Goal: Task Accomplishment & Management: Complete application form

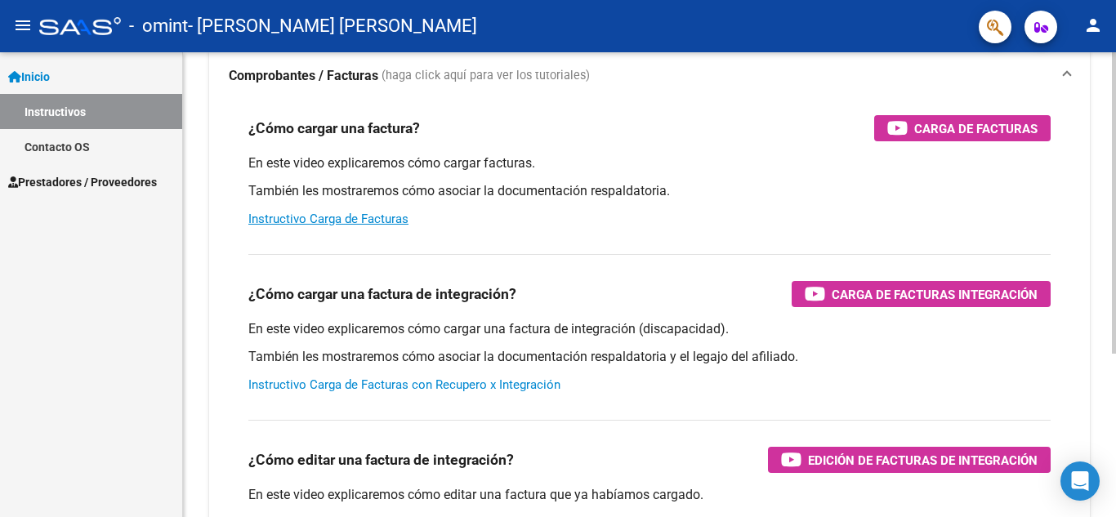
scroll to position [136, 0]
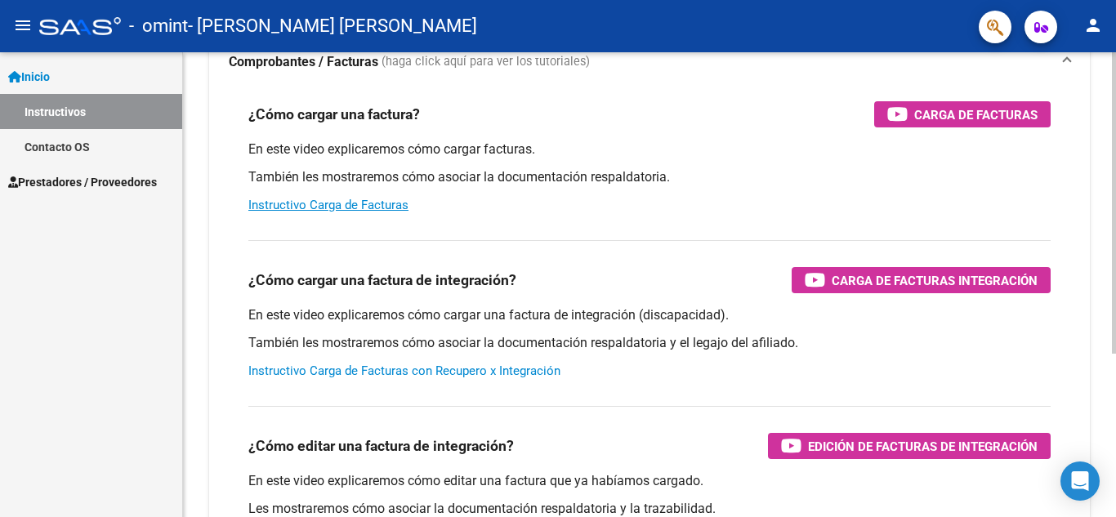
click at [320, 369] on link "Instructivo Carga de Facturas con Recupero x Integración" at bounding box center [404, 371] width 312 height 15
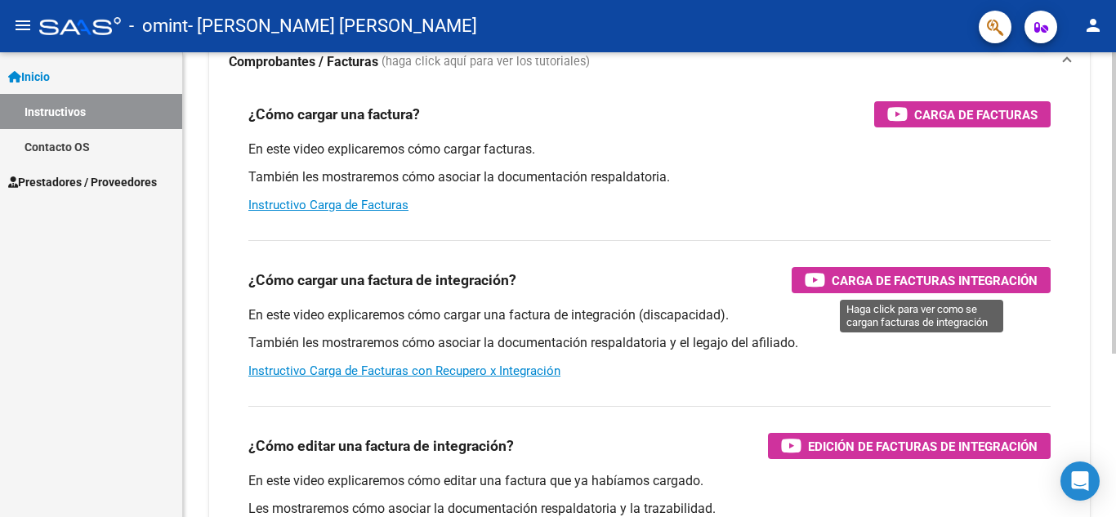
click at [819, 275] on icon "button" at bounding box center [815, 279] width 20 height 19
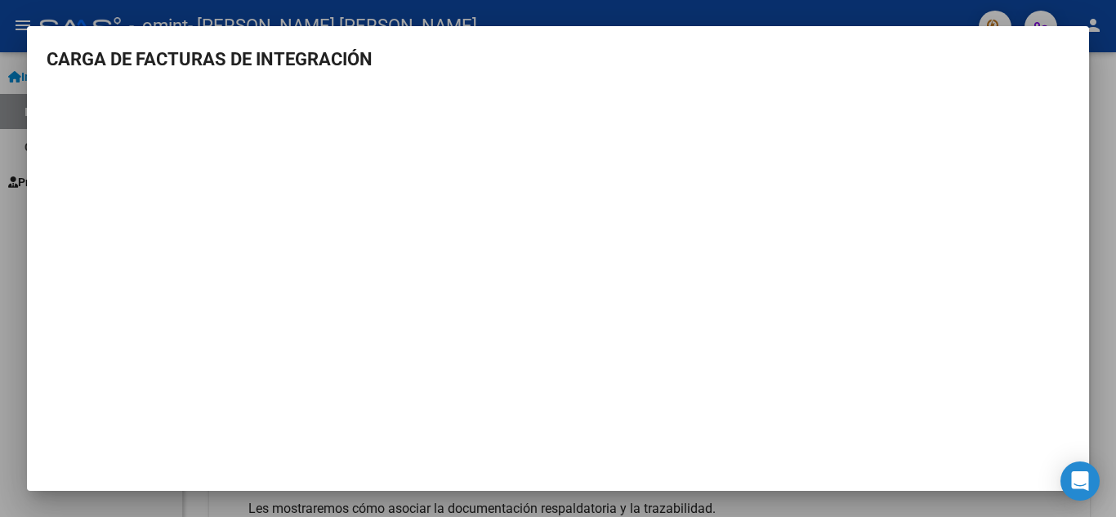
click at [8, 50] on div at bounding box center [558, 258] width 1116 height 517
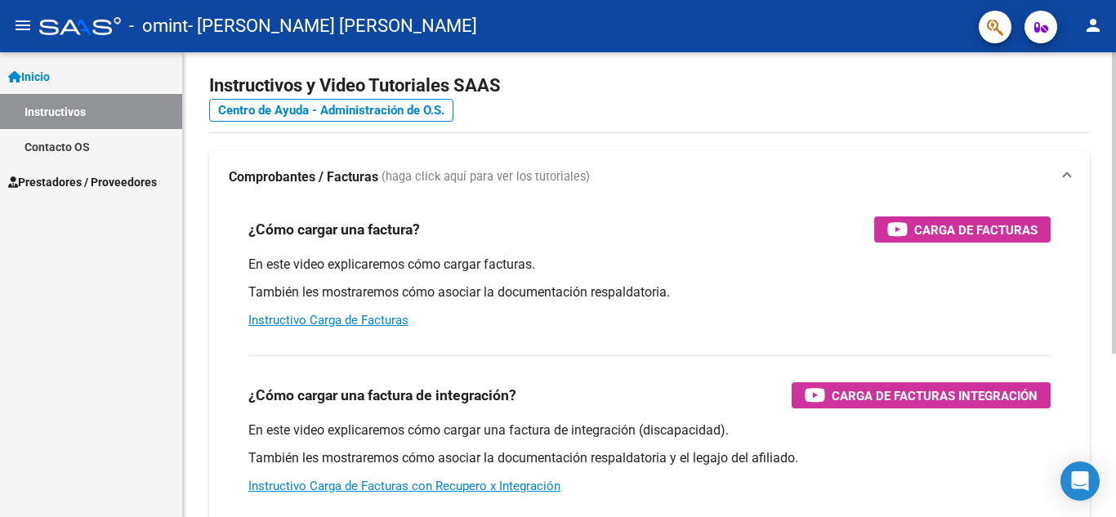
scroll to position [82, 0]
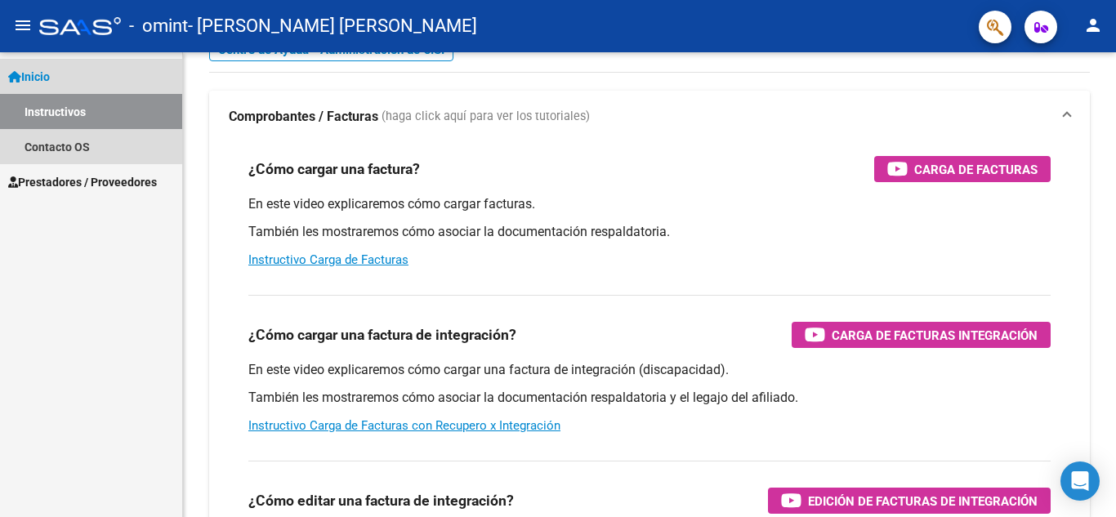
click at [34, 74] on span "Inicio" at bounding box center [29, 77] width 42 height 18
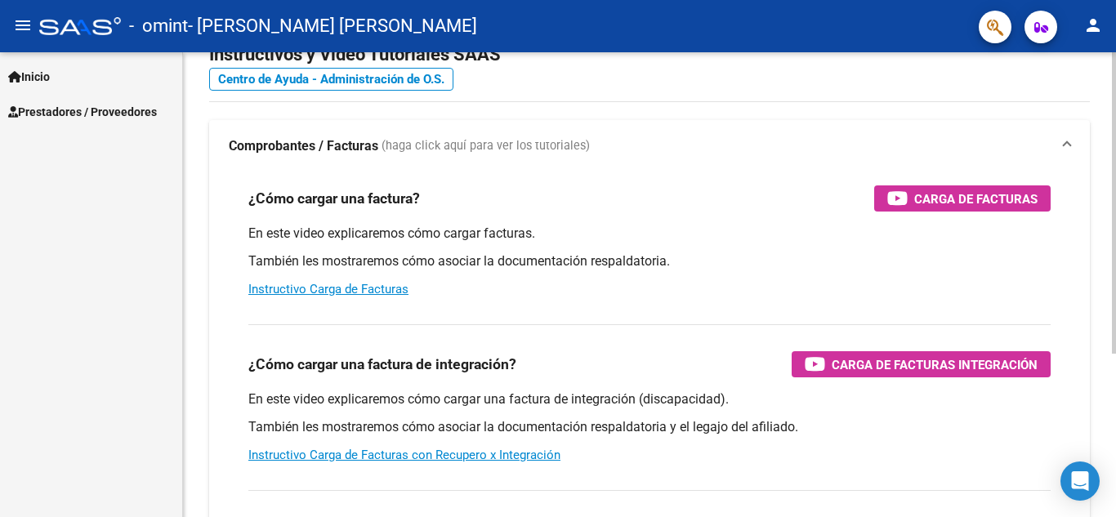
scroll to position [0, 0]
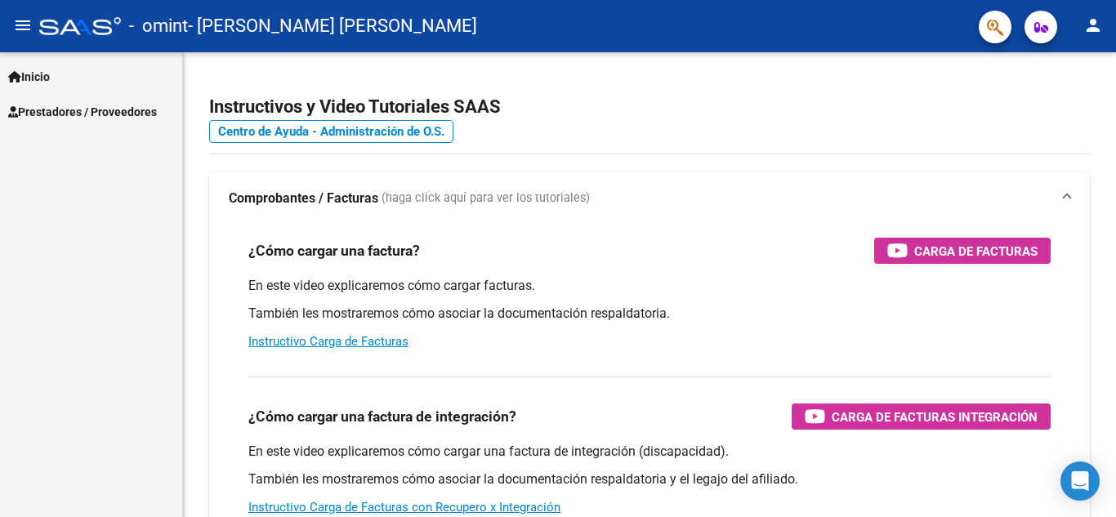
click at [48, 105] on span "Prestadores / Proveedores" at bounding box center [82, 112] width 149 height 18
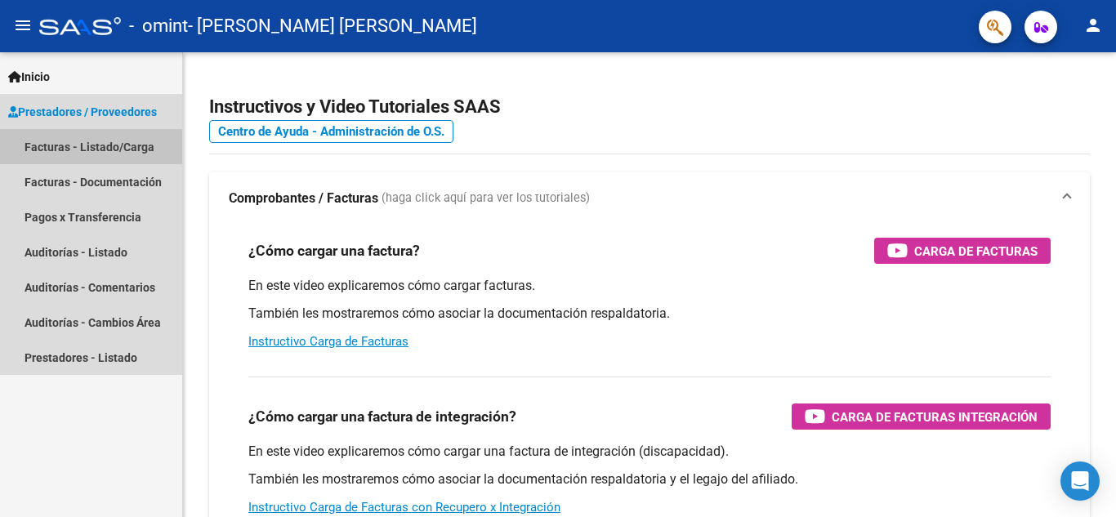
click at [65, 147] on link "Facturas - Listado/Carga" at bounding box center [91, 146] width 182 height 35
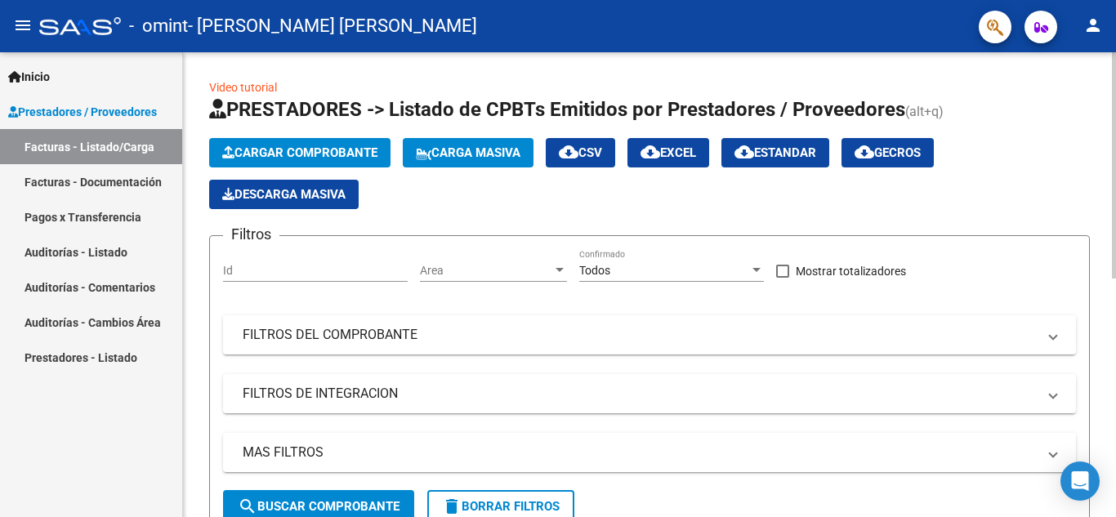
click at [277, 151] on span "Cargar Comprobante" at bounding box center [299, 152] width 155 height 15
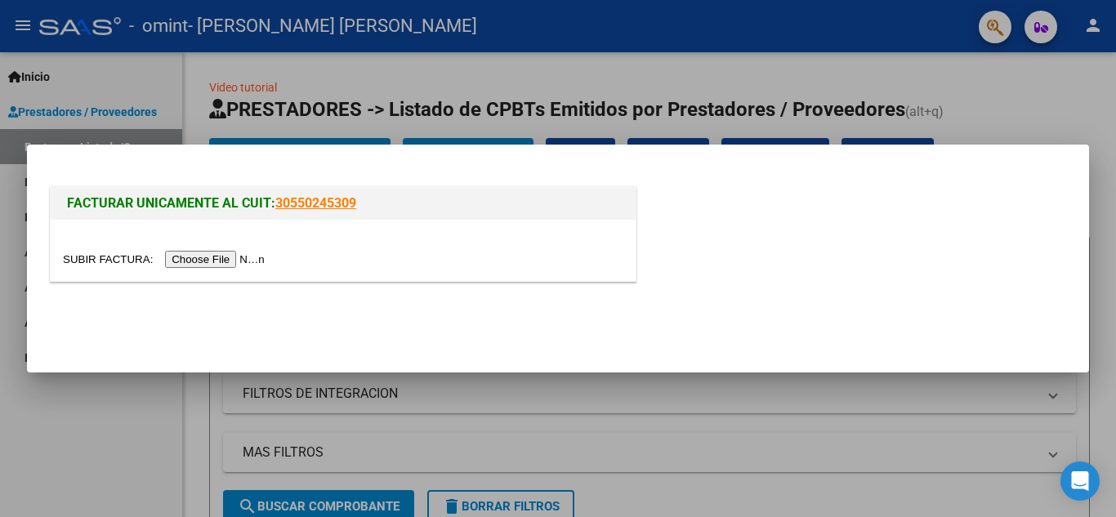
click at [221, 255] on input "file" at bounding box center [166, 259] width 207 height 17
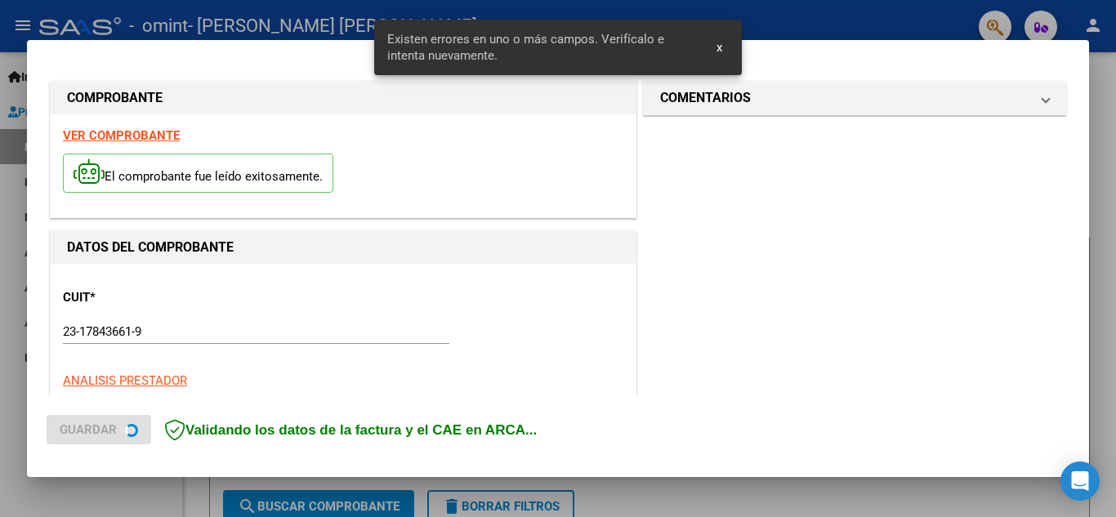
scroll to position [370, 0]
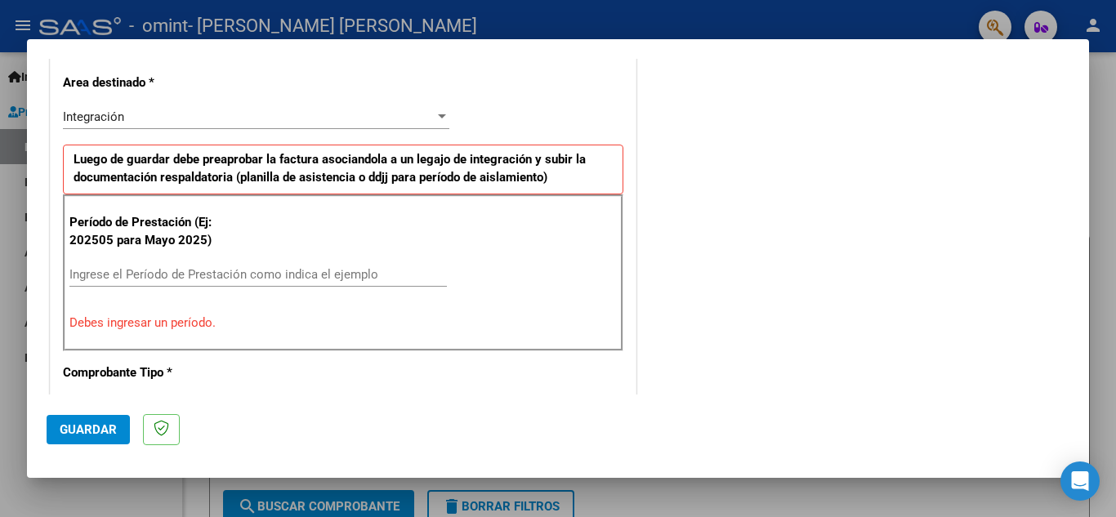
click at [438, 117] on div at bounding box center [442, 116] width 8 height 4
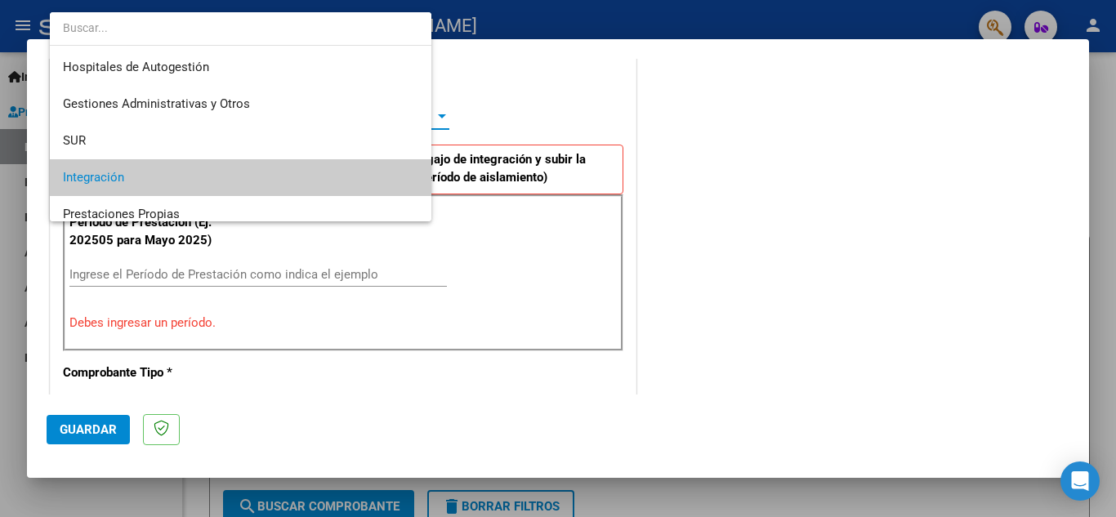
scroll to position [61, 0]
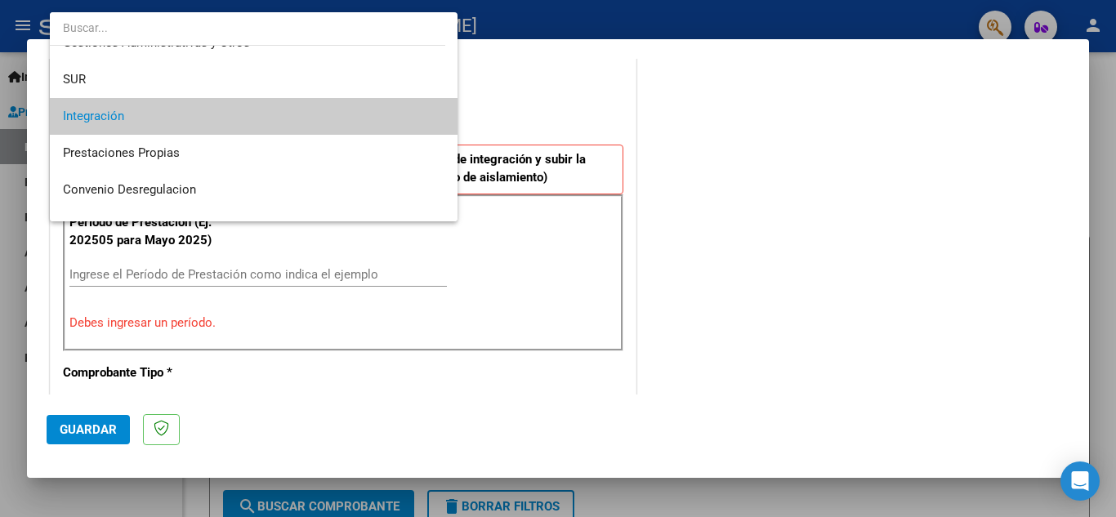
click at [176, 109] on span "Integración" at bounding box center [254, 116] width 382 height 37
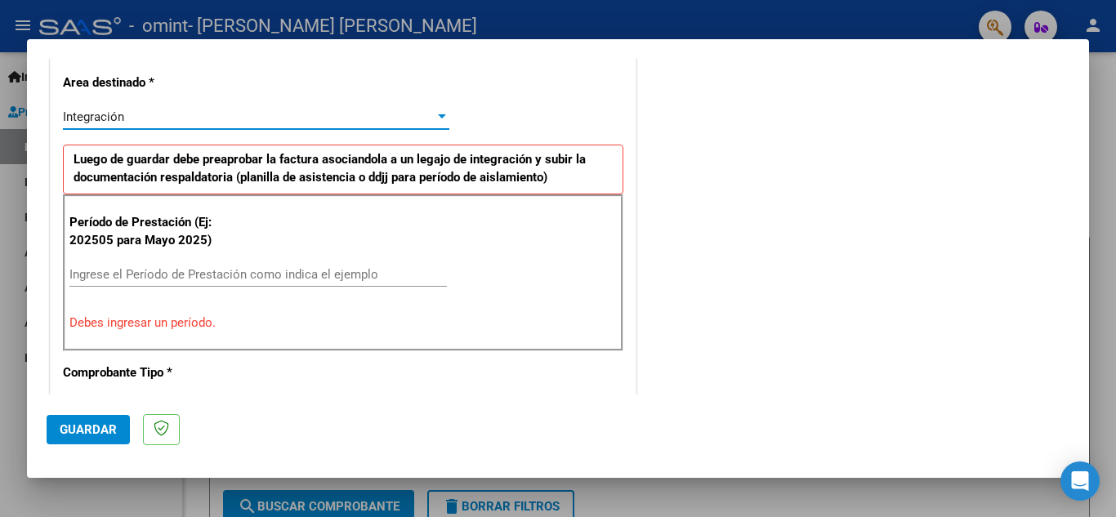
click at [1043, 98] on div "COMENTARIOS Comentarios del Prestador / Gerenciador:" at bounding box center [855, 438] width 430 height 1462
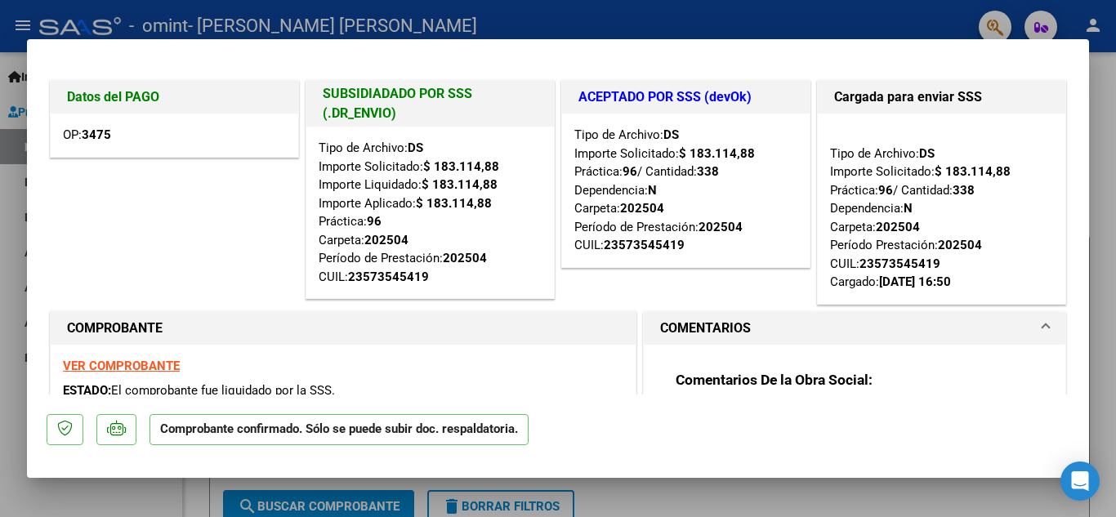
click at [511, 16] on div at bounding box center [558, 258] width 1116 height 517
click at [511, 16] on div "- omint - [PERSON_NAME] [PERSON_NAME]" at bounding box center [502, 26] width 926 height 36
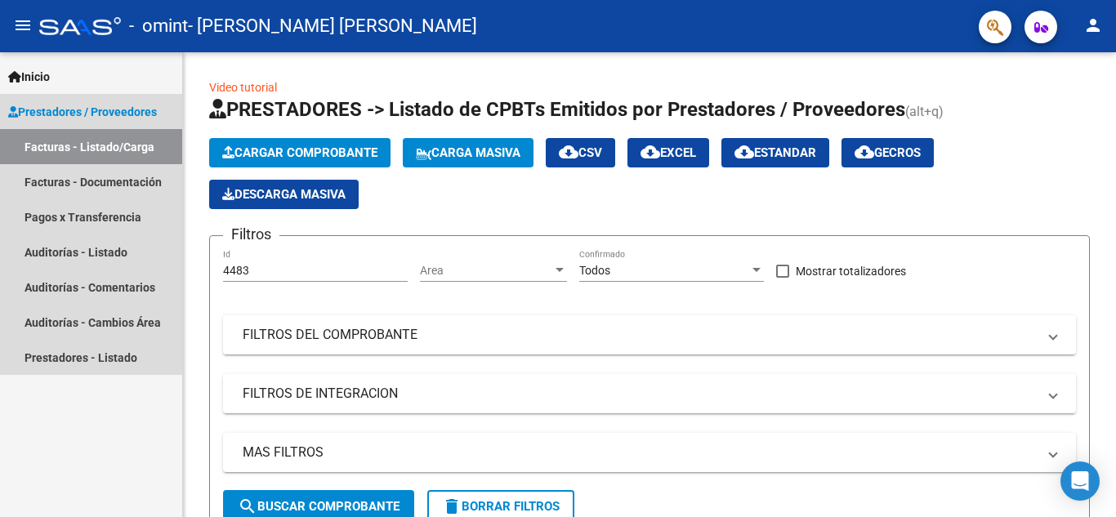
click at [104, 140] on link "Facturas - Listado/Carga" at bounding box center [91, 146] width 182 height 35
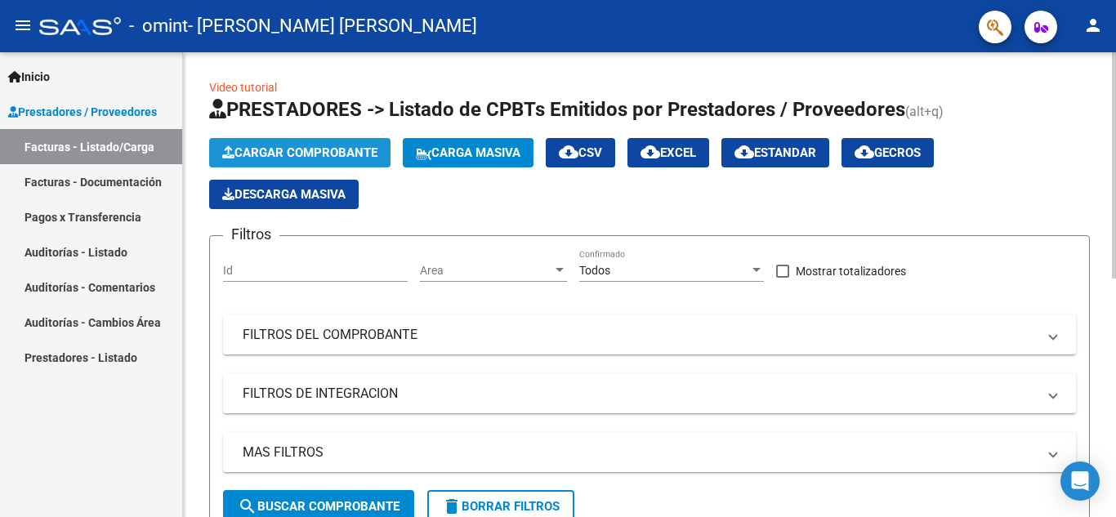
click at [274, 153] on span "Cargar Comprobante" at bounding box center [299, 152] width 155 height 15
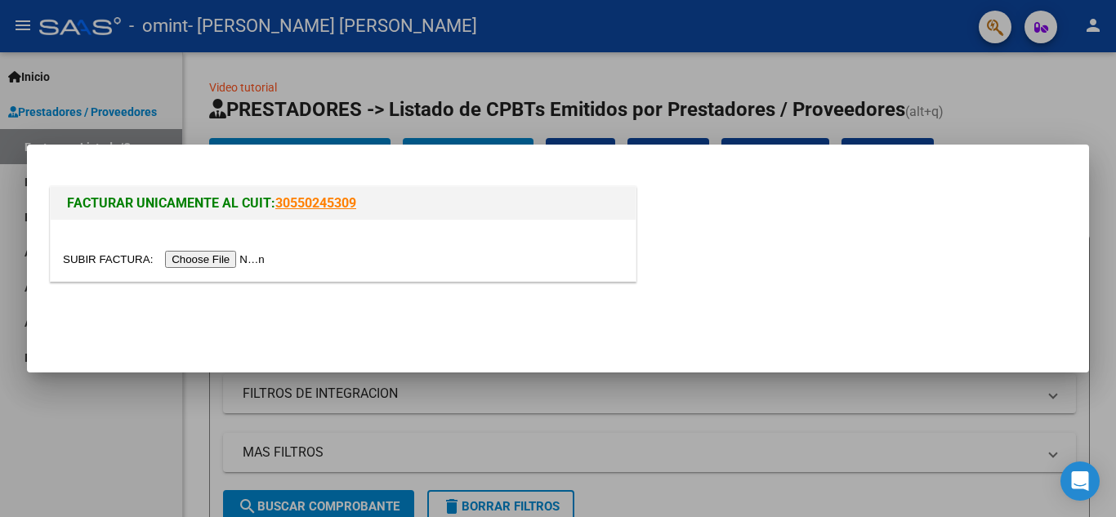
click at [251, 257] on input "file" at bounding box center [166, 259] width 207 height 17
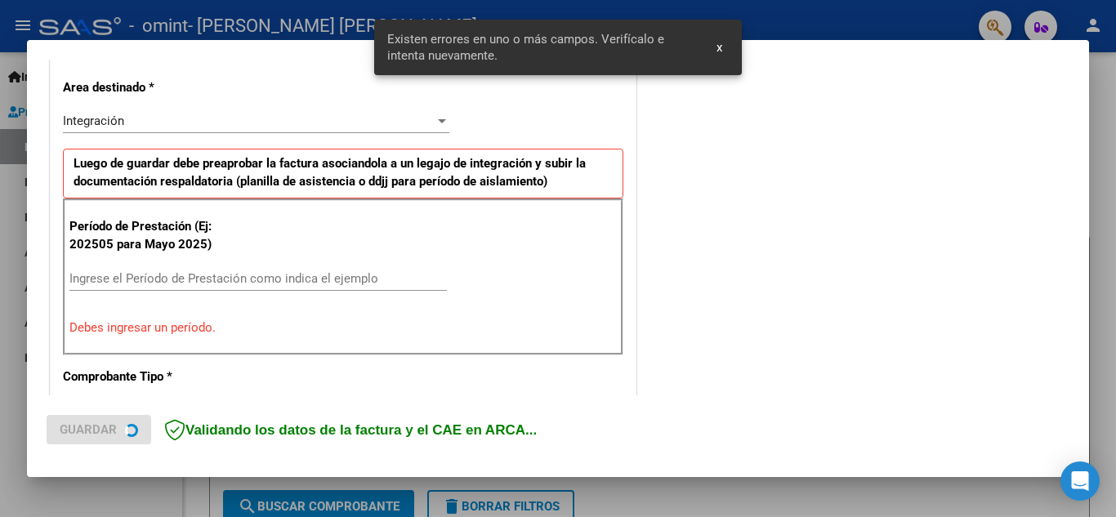
scroll to position [370, 0]
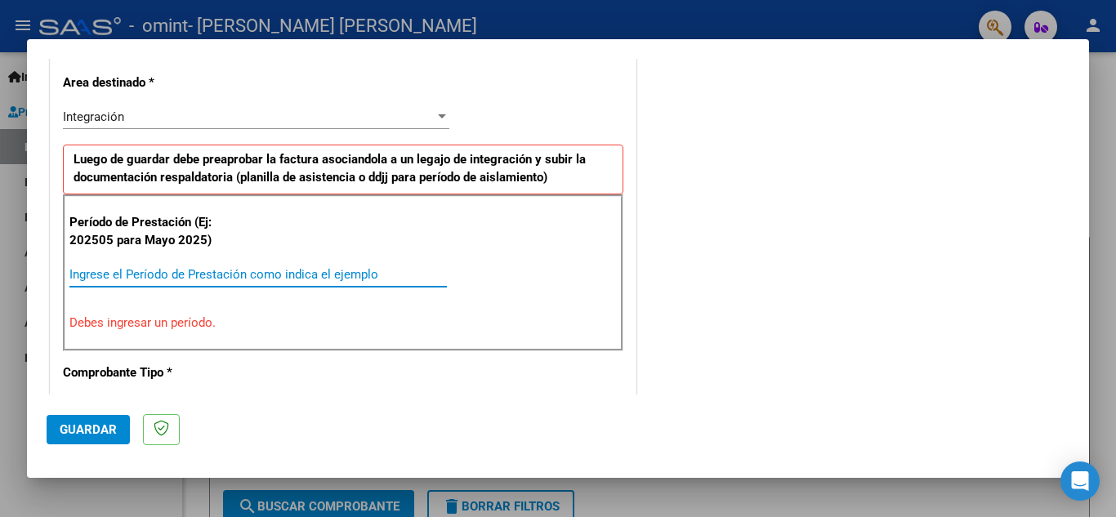
click at [210, 274] on input "Ingrese el Período de Prestación como indica el ejemplo" at bounding box center [257, 274] width 377 height 15
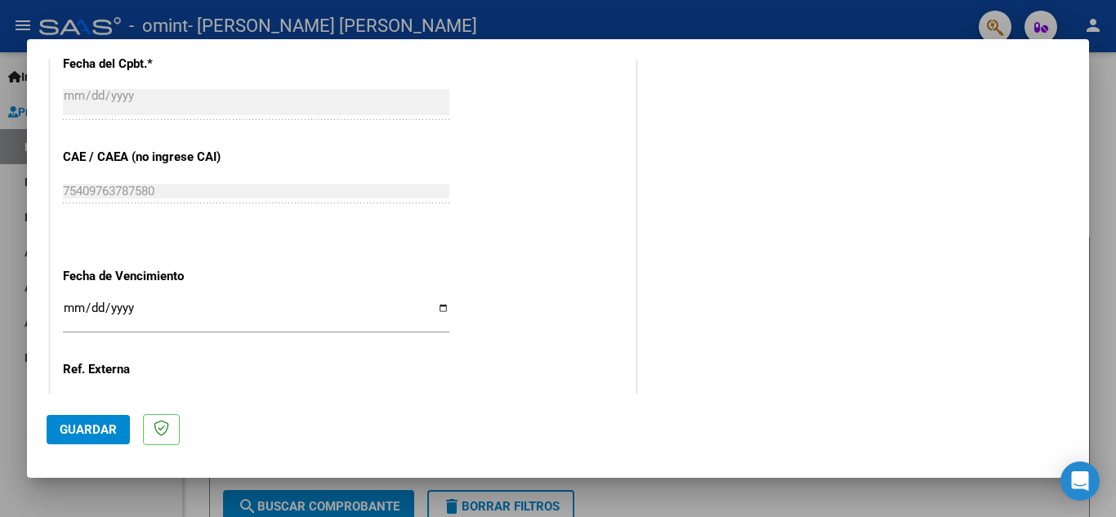
scroll to position [969, 0]
type input "202509"
click at [440, 308] on input "Ingresar la fecha" at bounding box center [256, 312] width 386 height 26
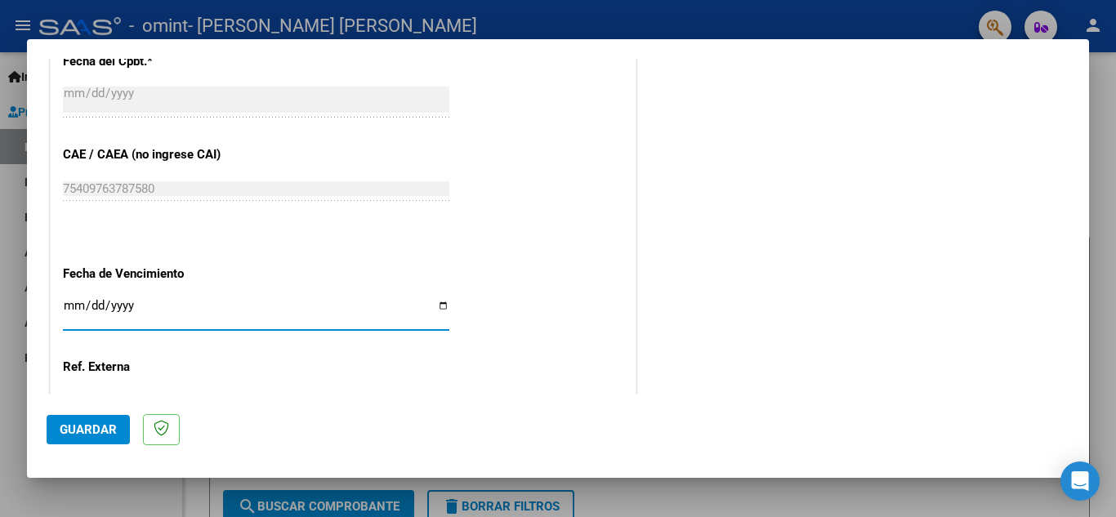
type input "[DATE]"
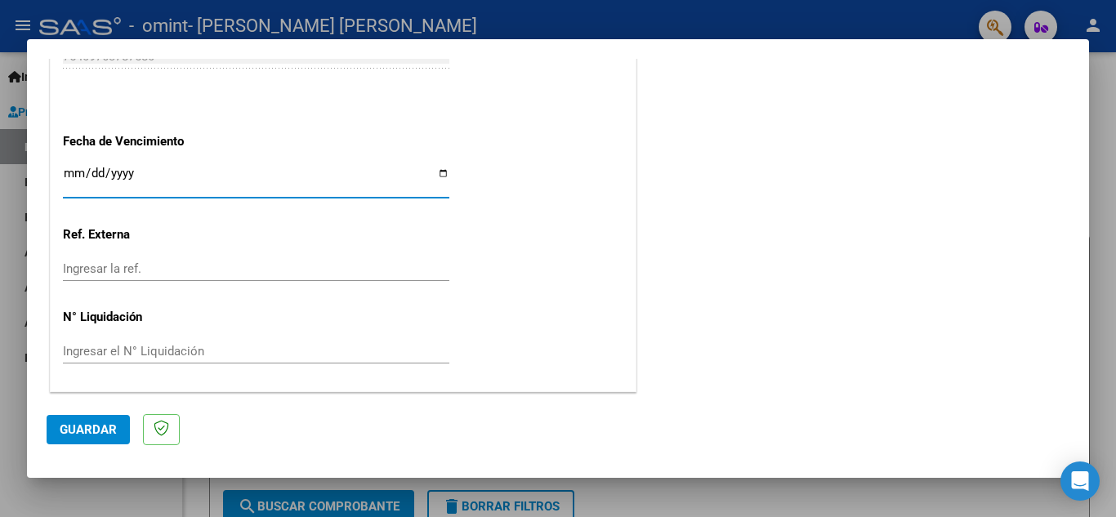
scroll to position [1102, 0]
click at [87, 426] on span "Guardar" at bounding box center [88, 429] width 57 height 15
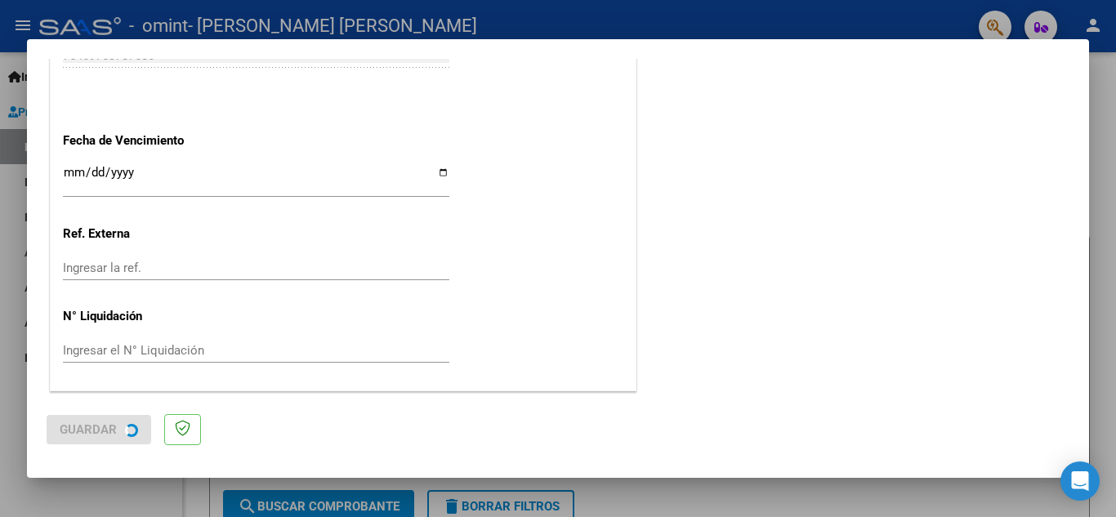
scroll to position [0, 0]
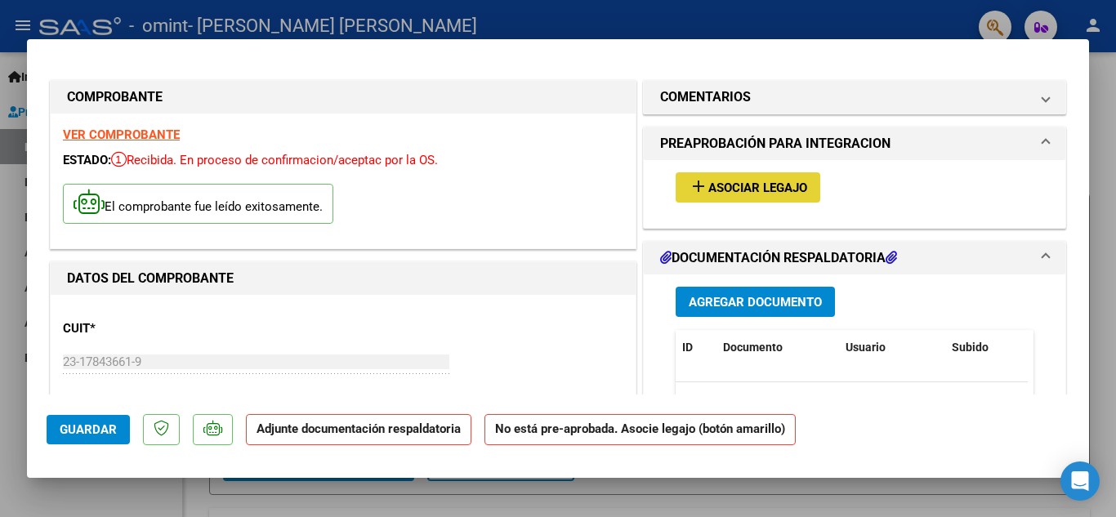
click at [708, 189] on span "Asociar Legajo" at bounding box center [757, 188] width 99 height 15
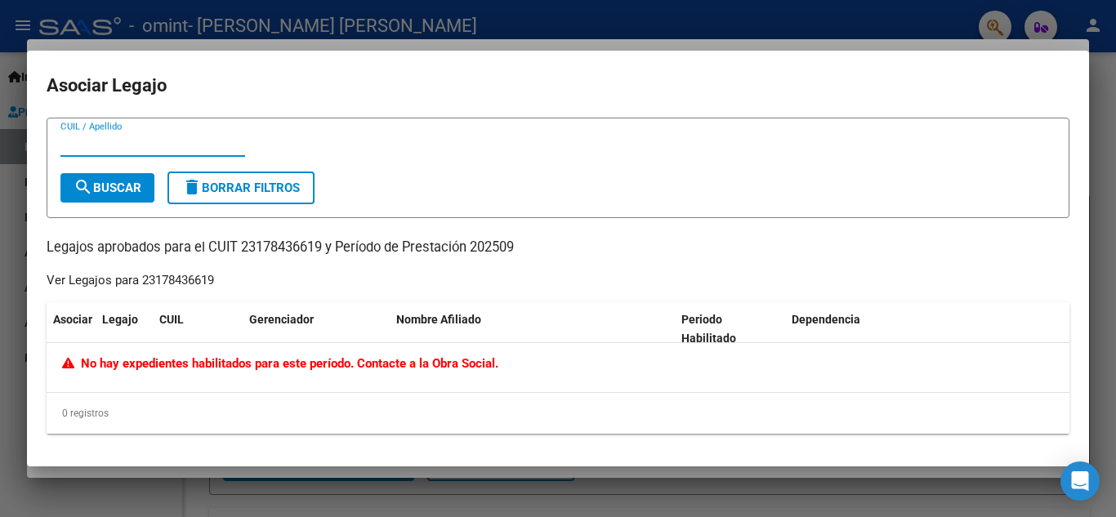
click at [87, 150] on input "CUIL / Apellido" at bounding box center [152, 143] width 185 height 15
click at [115, 191] on span "search Buscar" at bounding box center [108, 188] width 68 height 15
click at [253, 107] on mat-dialog-container "Asociar Legajo CUIL / Apellido search Buscar delete Borrar Filtros Legajos apro…" at bounding box center [558, 259] width 1062 height 417
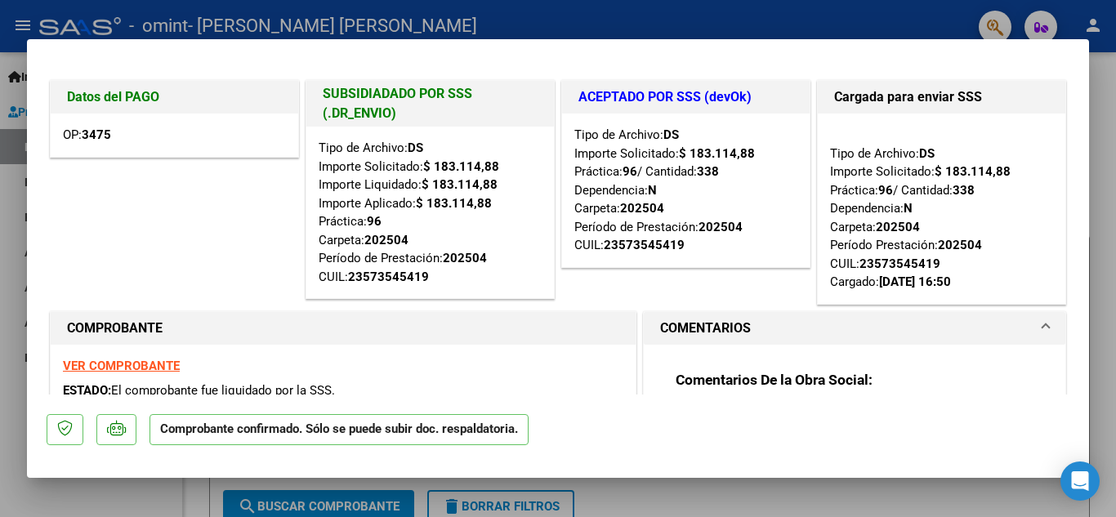
click at [46, 10] on div at bounding box center [558, 258] width 1116 height 517
type input "$ 0,00"
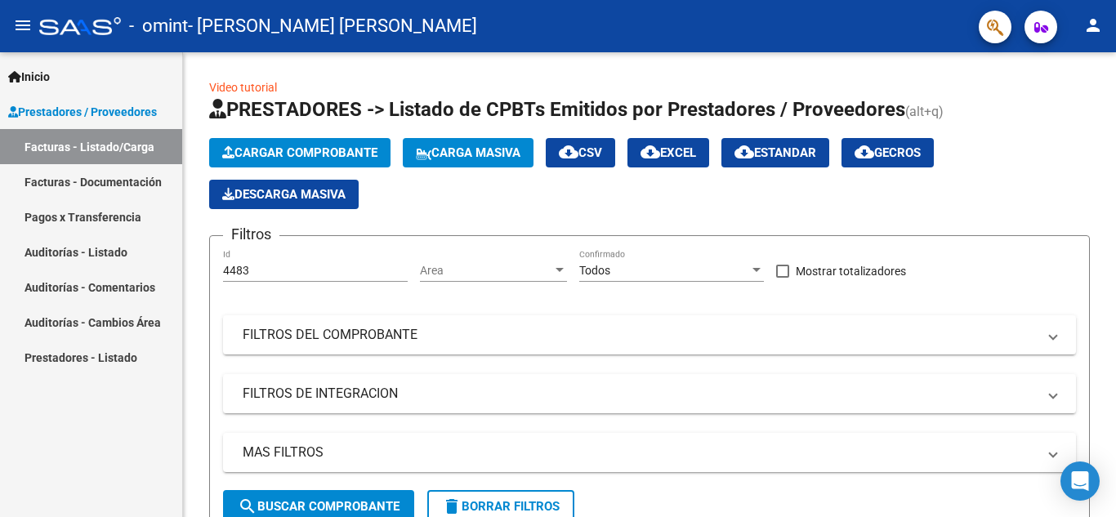
click at [1089, 24] on mat-icon "person" at bounding box center [1093, 26] width 20 height 20
click at [1078, 60] on button "person Mi Perfil" at bounding box center [1060, 68] width 100 height 39
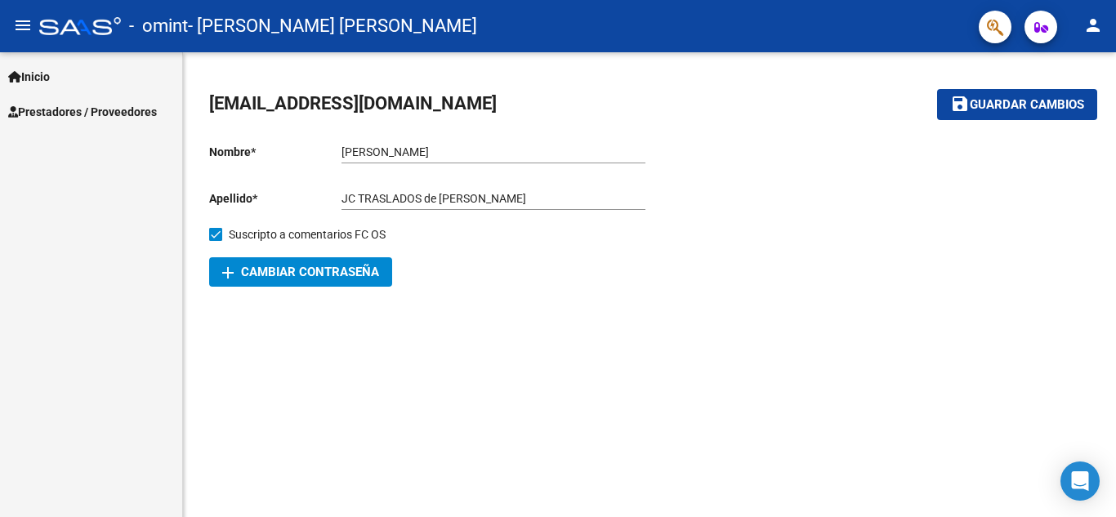
click at [864, 190] on div at bounding box center [870, 209] width 440 height 156
click at [50, 83] on span "Inicio" at bounding box center [29, 77] width 42 height 18
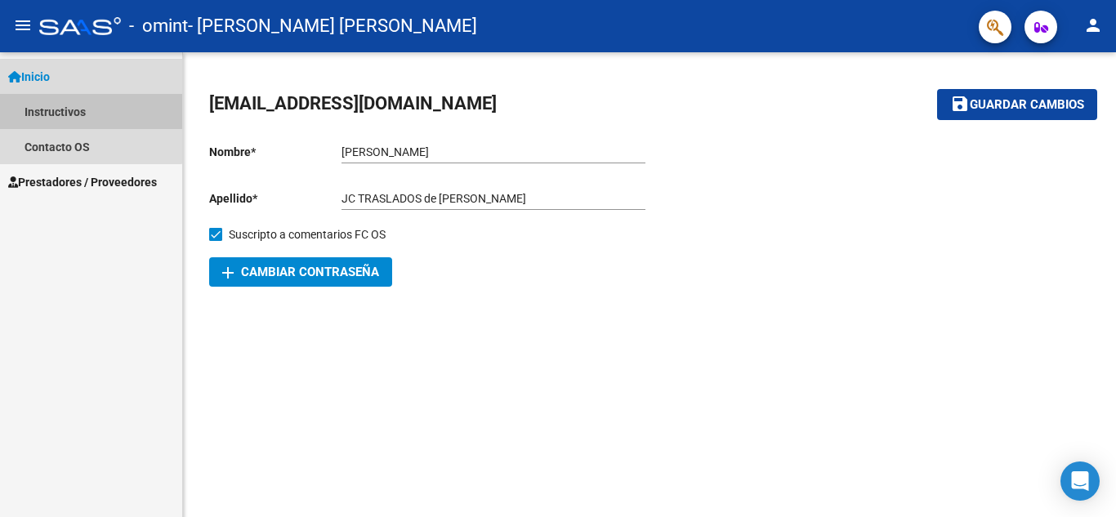
click at [60, 109] on link "Instructivos" at bounding box center [91, 111] width 182 height 35
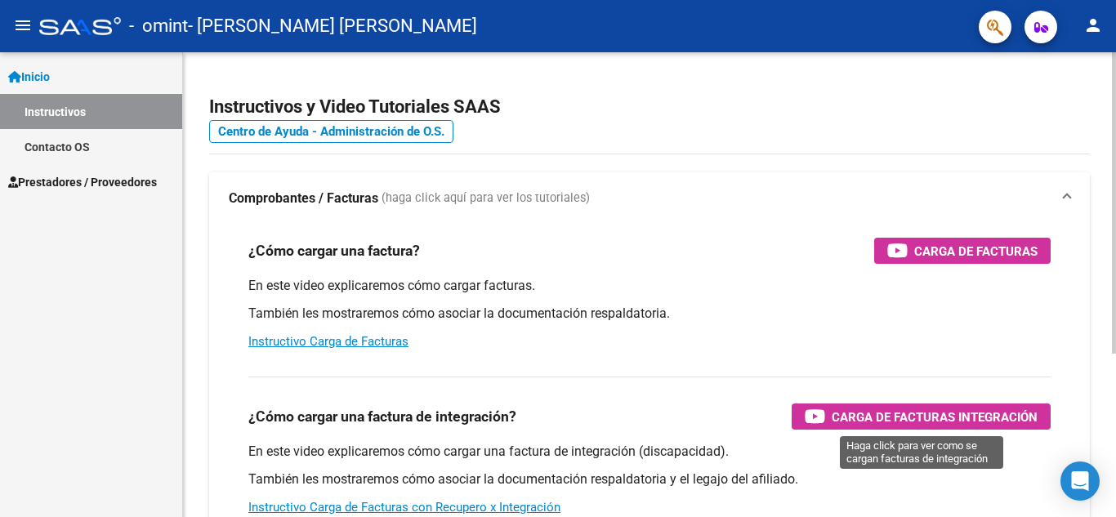
click at [898, 412] on span "Carga de Facturas Integración" at bounding box center [935, 417] width 206 height 20
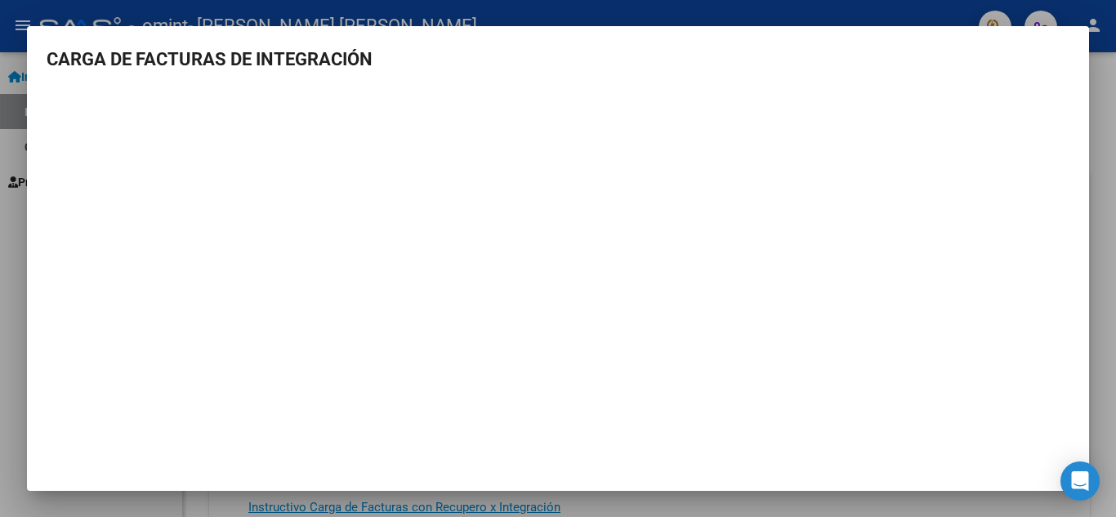
click at [0, 229] on div at bounding box center [558, 258] width 1116 height 517
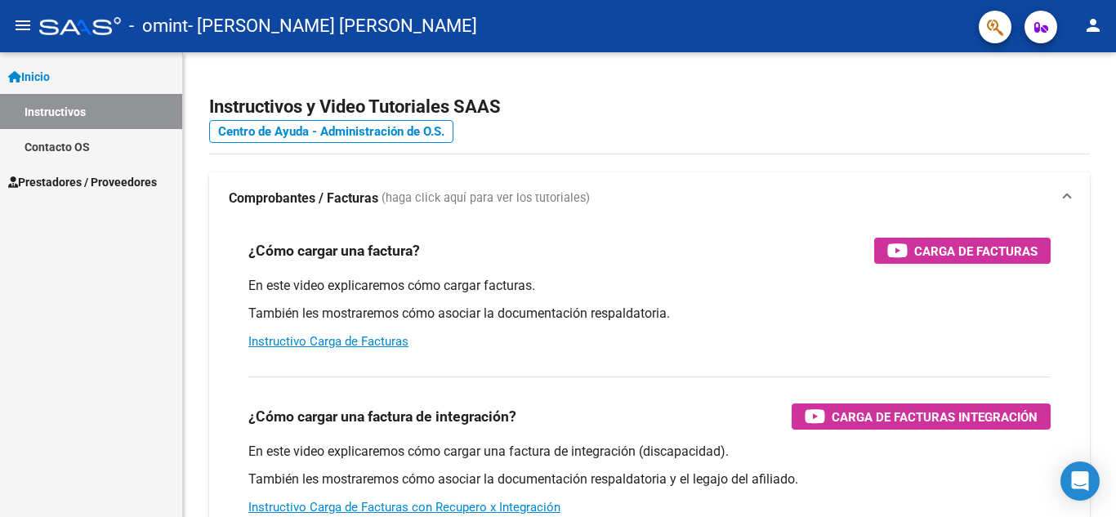
click at [45, 69] on span "Inicio" at bounding box center [29, 77] width 42 height 18
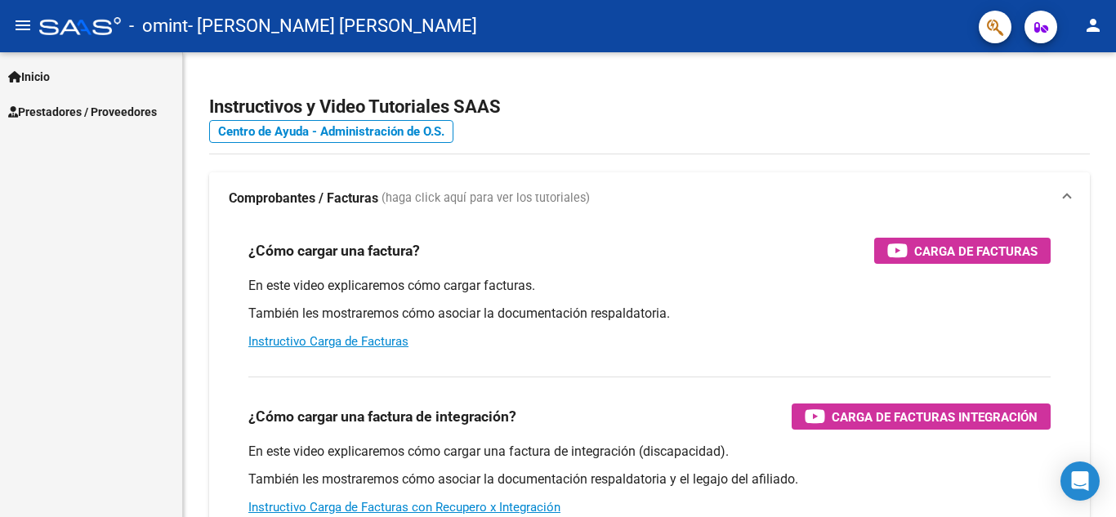
click at [66, 115] on span "Prestadores / Proveedores" at bounding box center [82, 112] width 149 height 18
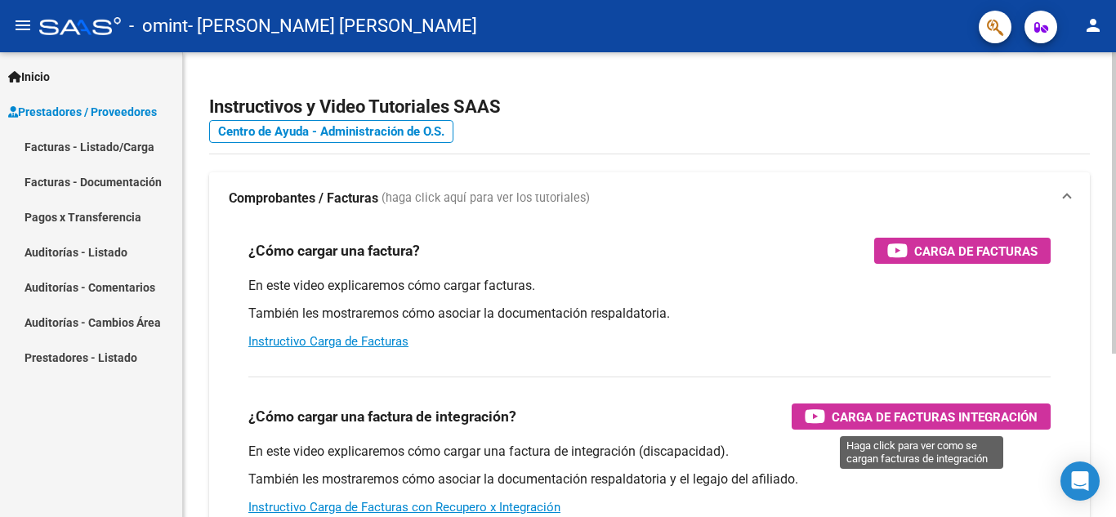
click at [848, 420] on span "Carga de Facturas Integración" at bounding box center [935, 417] width 206 height 20
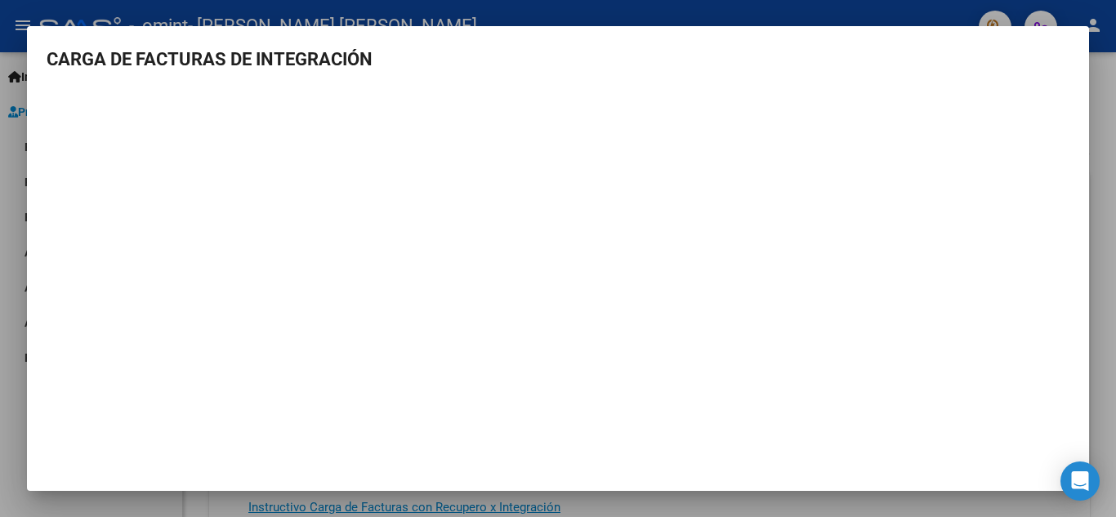
click at [1103, 92] on div at bounding box center [558, 258] width 1116 height 517
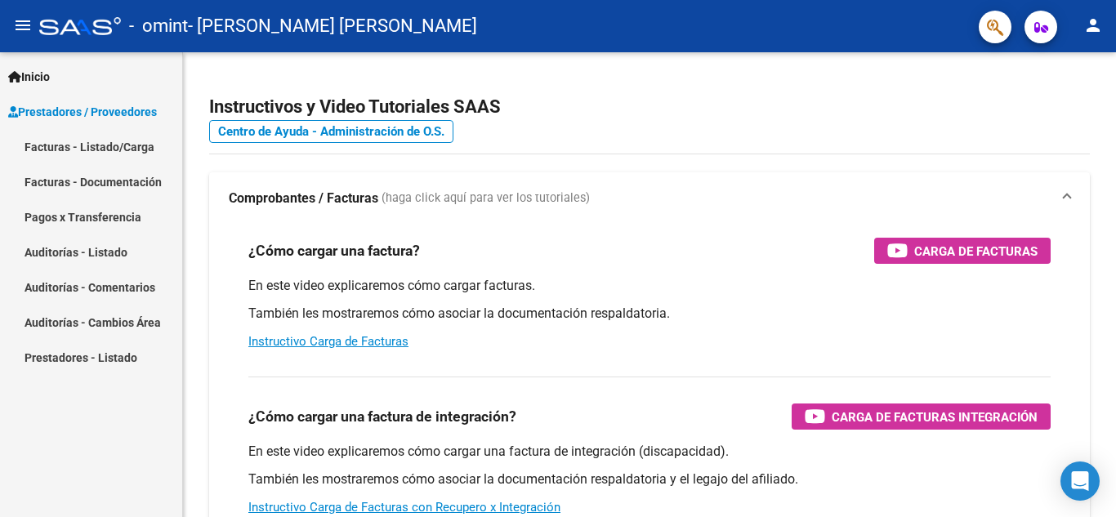
click at [91, 104] on span "Prestadores / Proveedores" at bounding box center [82, 112] width 149 height 18
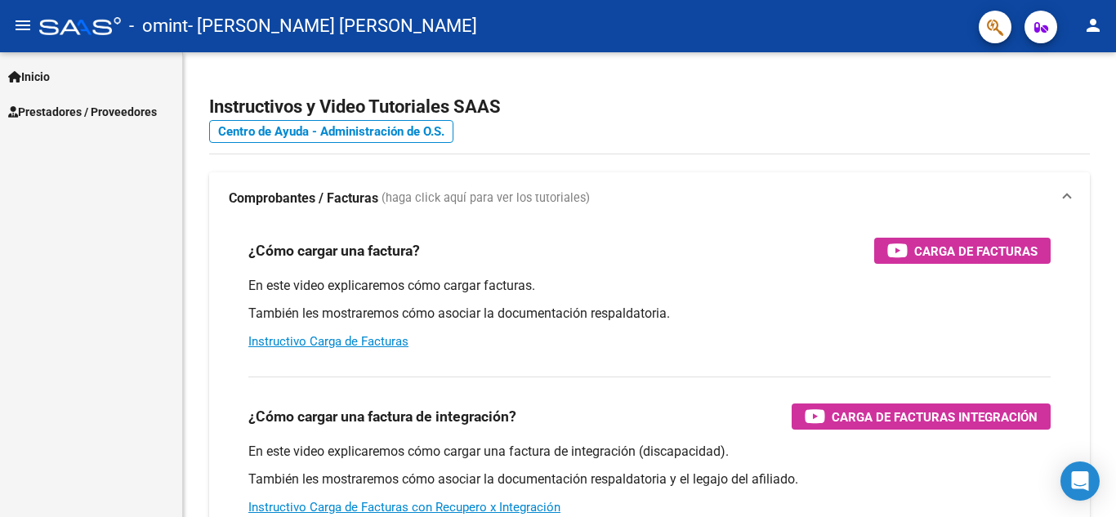
click at [89, 110] on span "Prestadores / Proveedores" at bounding box center [82, 112] width 149 height 18
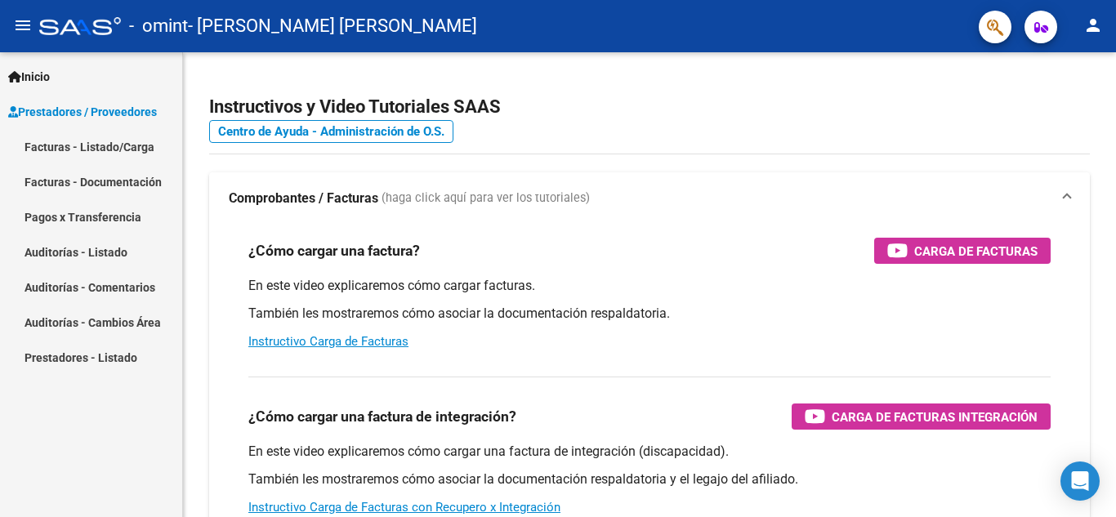
click at [87, 143] on link "Facturas - Listado/Carga" at bounding box center [91, 146] width 182 height 35
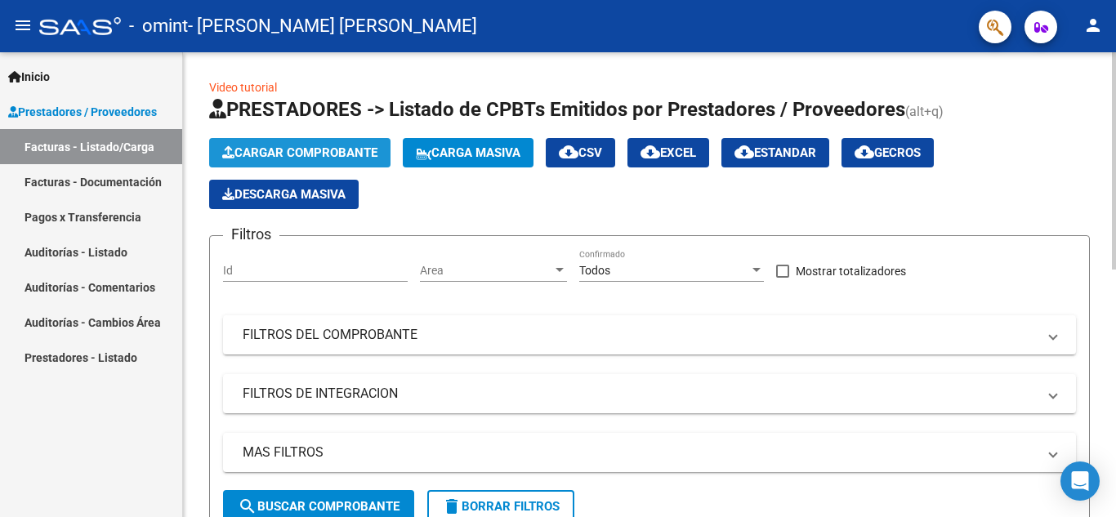
click at [259, 147] on span "Cargar Comprobante" at bounding box center [299, 152] width 155 height 15
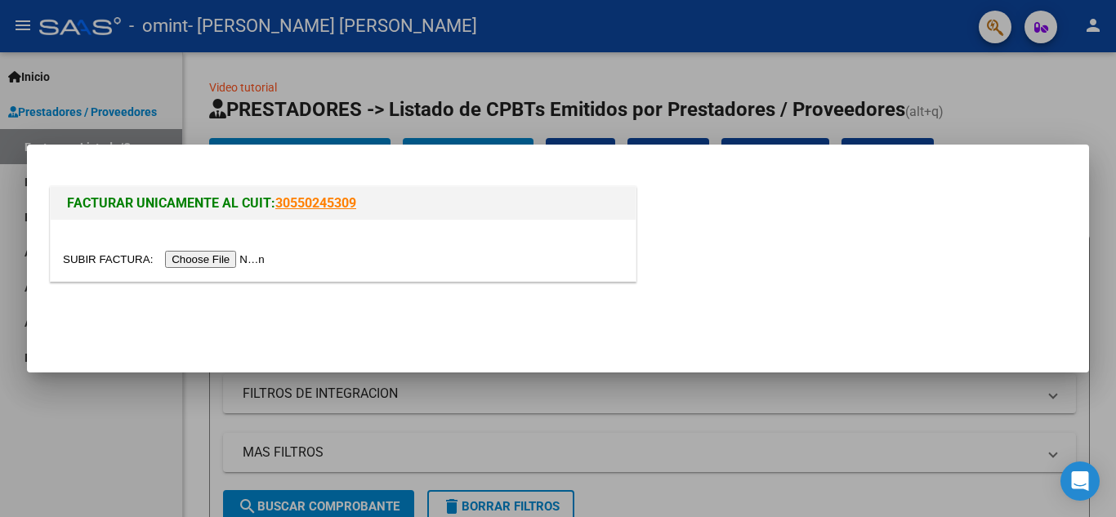
click at [235, 256] on input "file" at bounding box center [166, 259] width 207 height 17
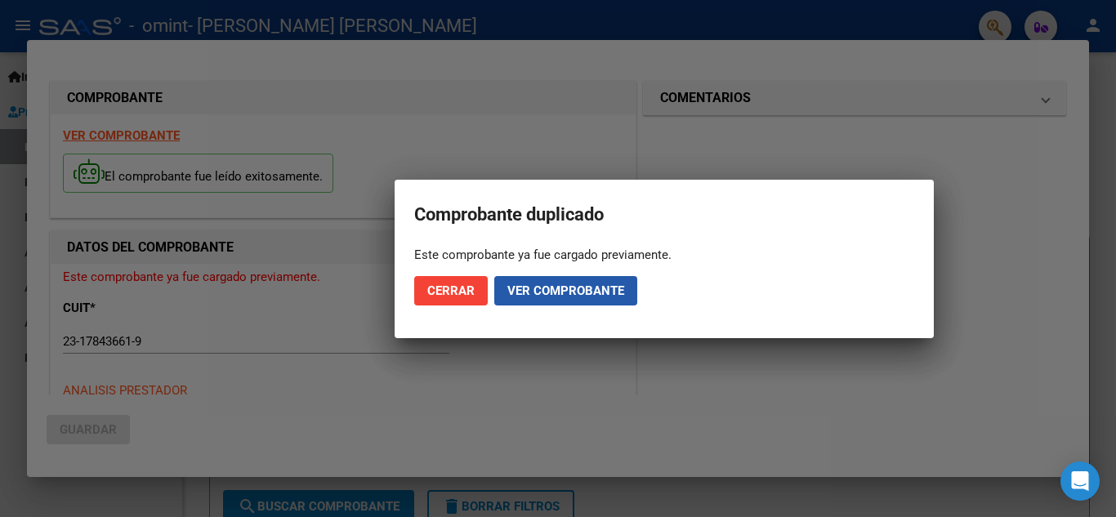
click at [589, 292] on span "Ver comprobante" at bounding box center [565, 291] width 117 height 15
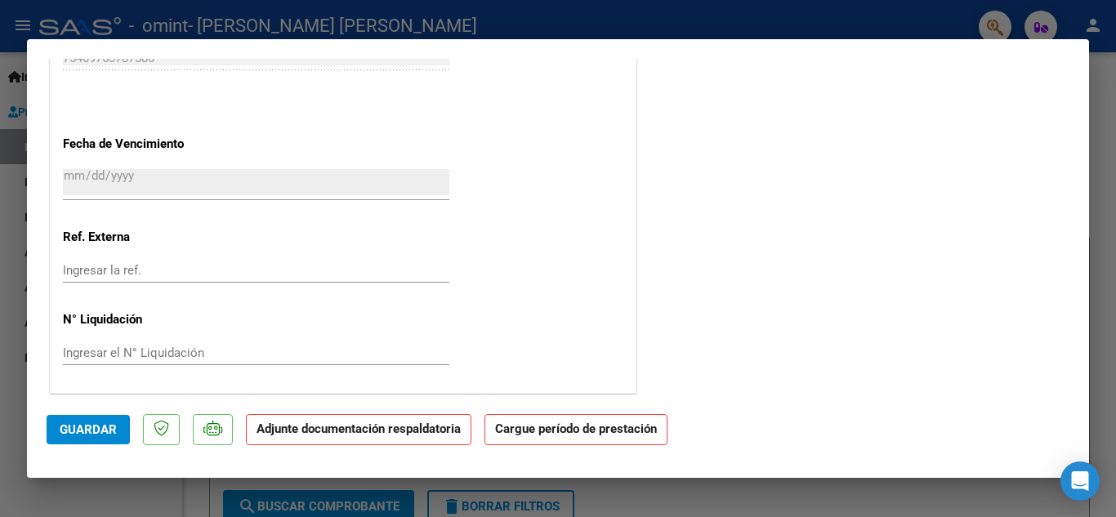
scroll to position [1066, 0]
click at [366, 427] on strong "Adjunte documentación respaldatoria" at bounding box center [359, 429] width 204 height 15
click at [534, 433] on strong "Cargue período de prestación" at bounding box center [575, 430] width 183 height 32
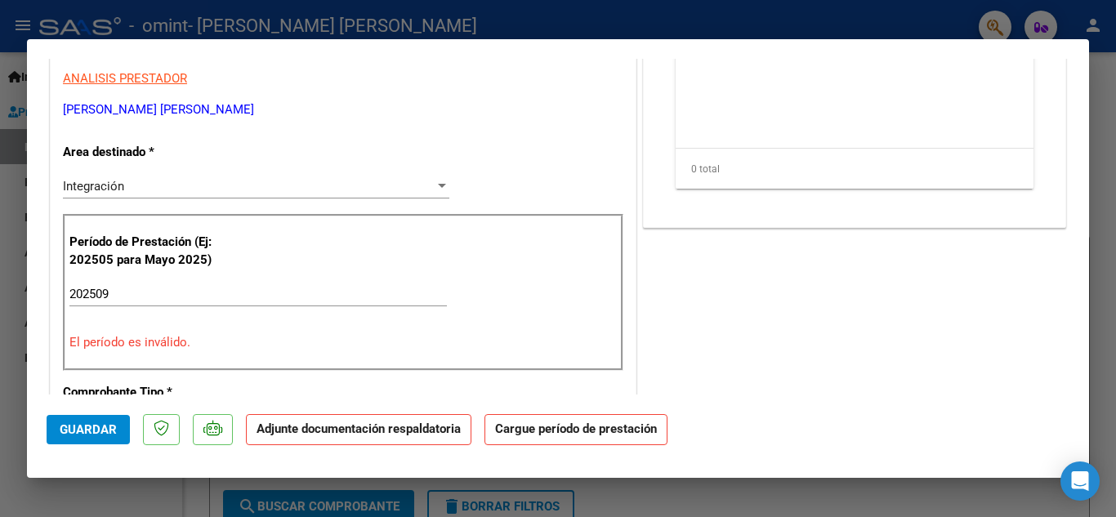
scroll to position [222, 0]
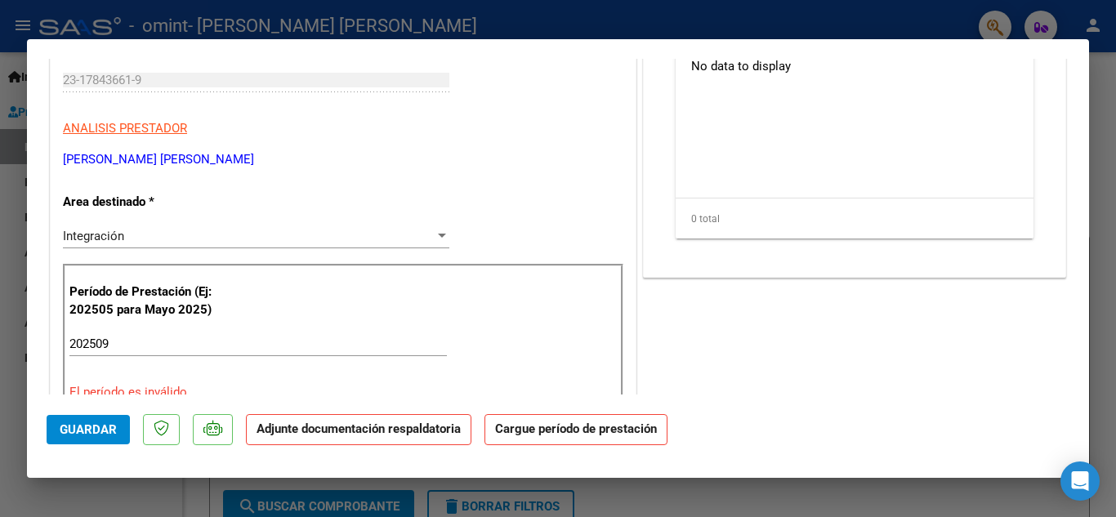
click at [435, 233] on div at bounding box center [442, 236] width 15 height 13
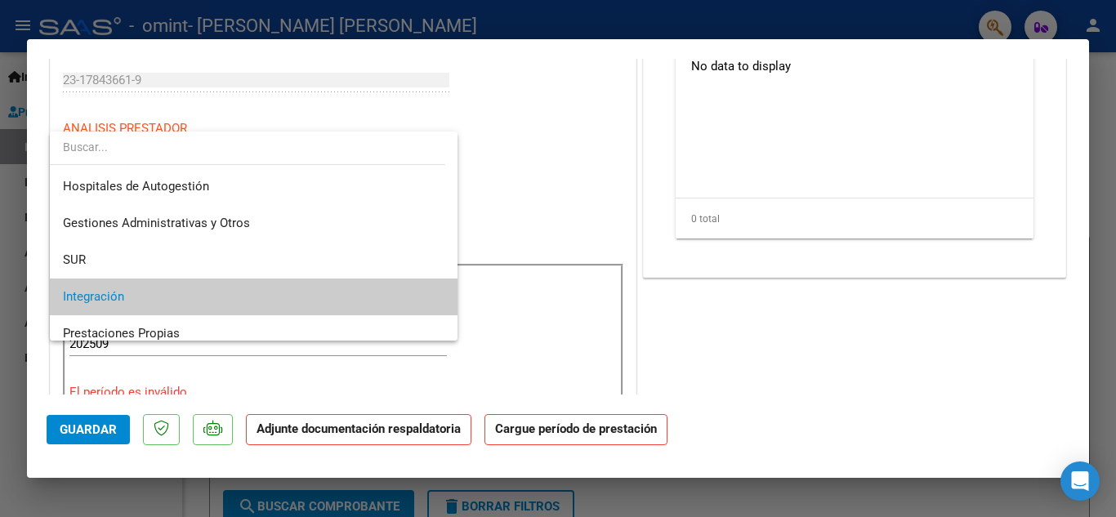
scroll to position [61, 0]
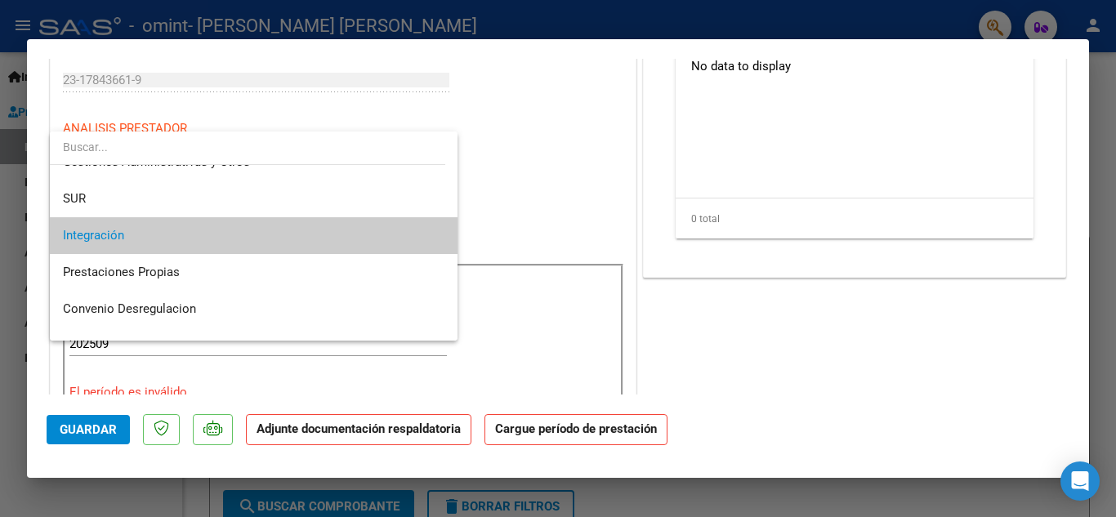
click at [154, 224] on span "Integración" at bounding box center [254, 235] width 382 height 37
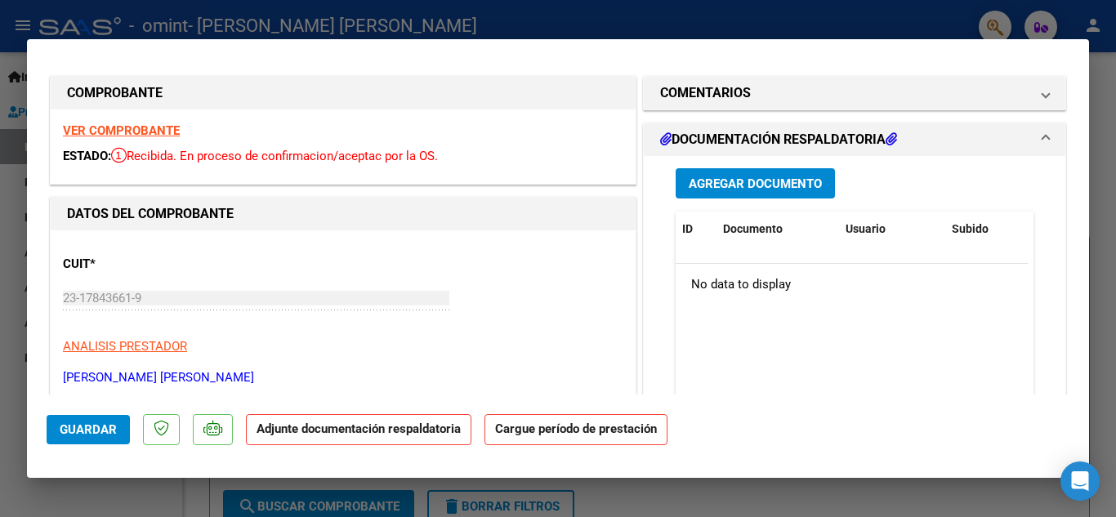
scroll to position [0, 0]
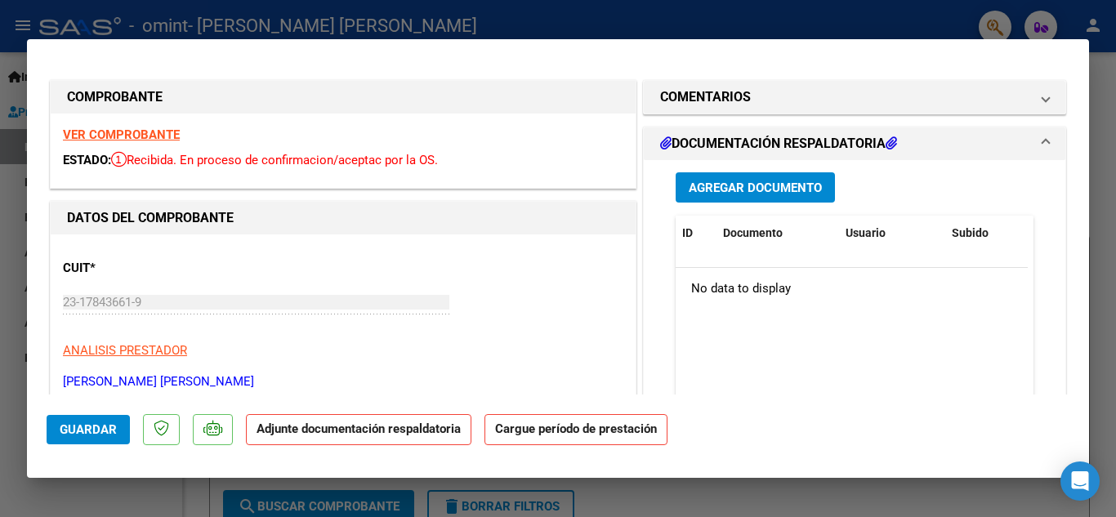
click at [754, 191] on span "Agregar Documento" at bounding box center [755, 188] width 133 height 15
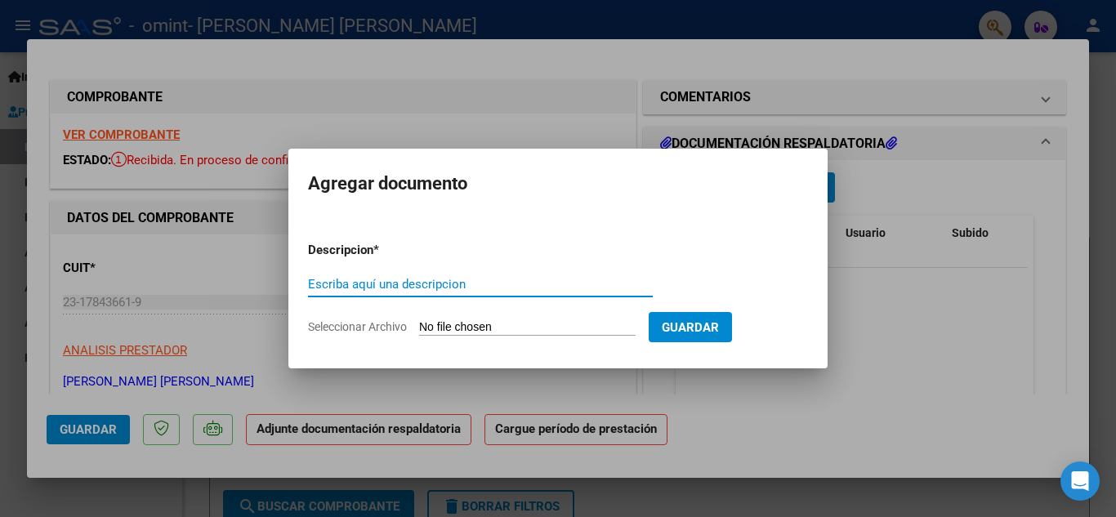
click at [977, 398] on div at bounding box center [558, 258] width 1116 height 517
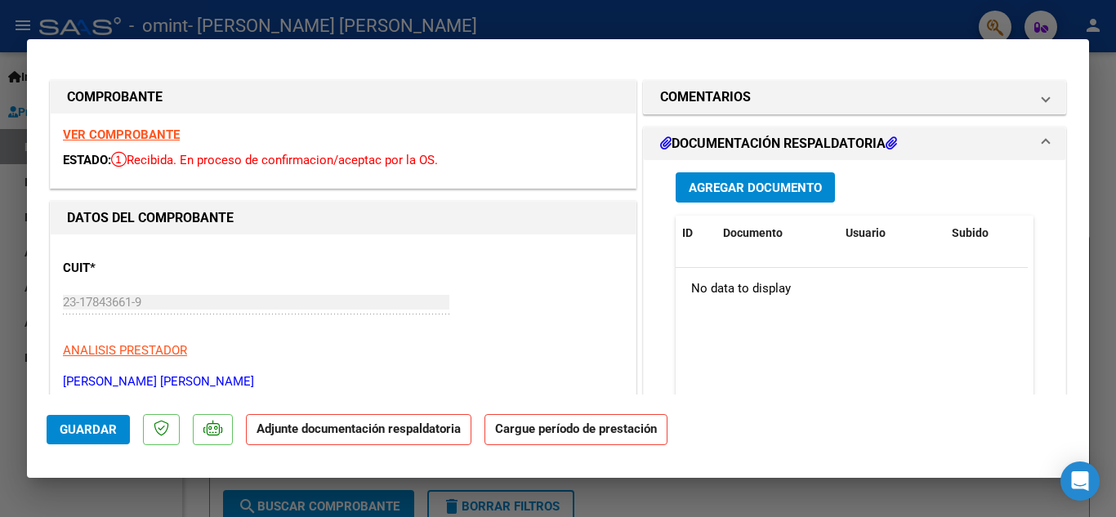
click at [393, 430] on strong "Adjunte documentación respaldatoria" at bounding box center [359, 429] width 204 height 15
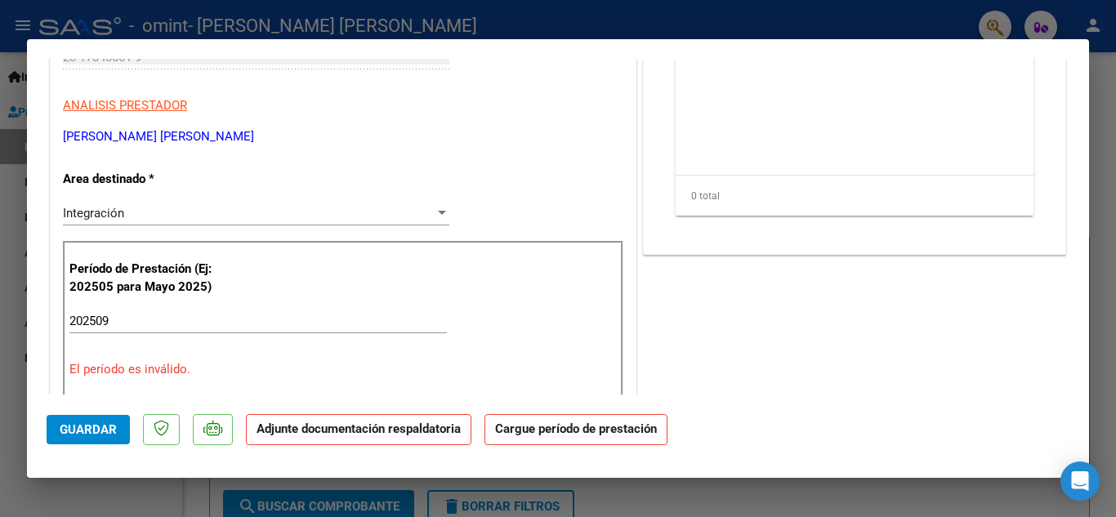
scroll to position [300, 0]
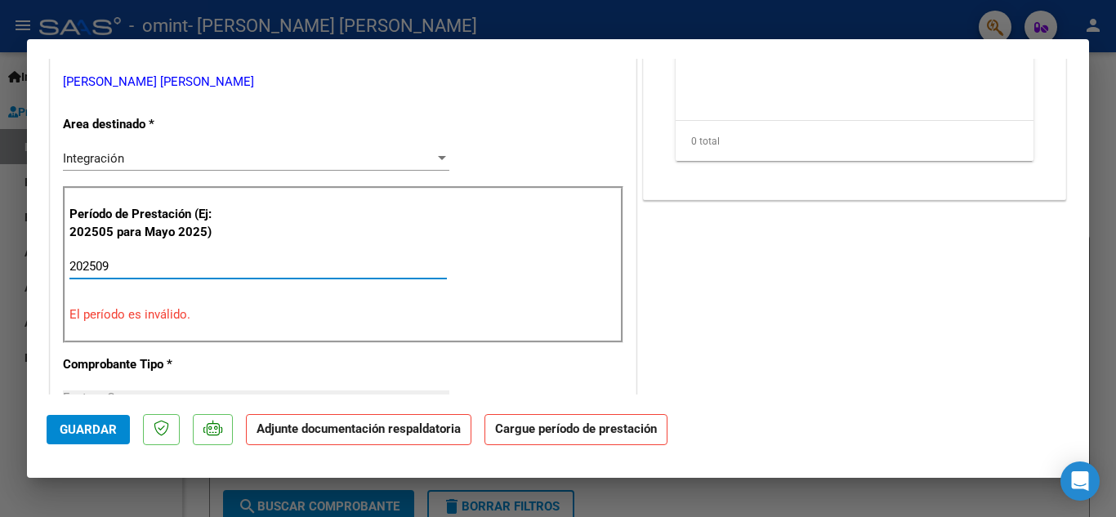
click at [126, 269] on input "202509" at bounding box center [257, 266] width 377 height 15
type input "202509"
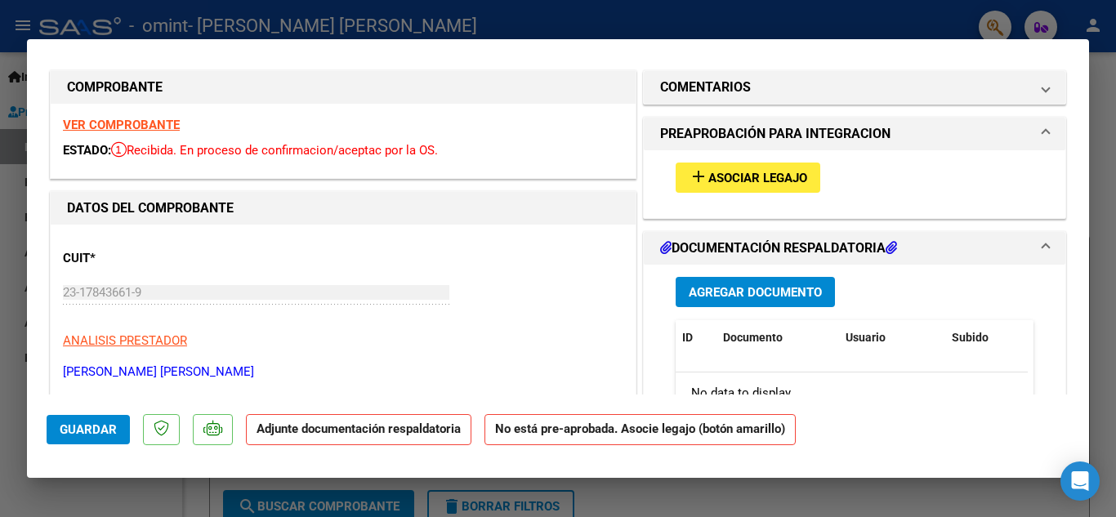
scroll to position [0, 0]
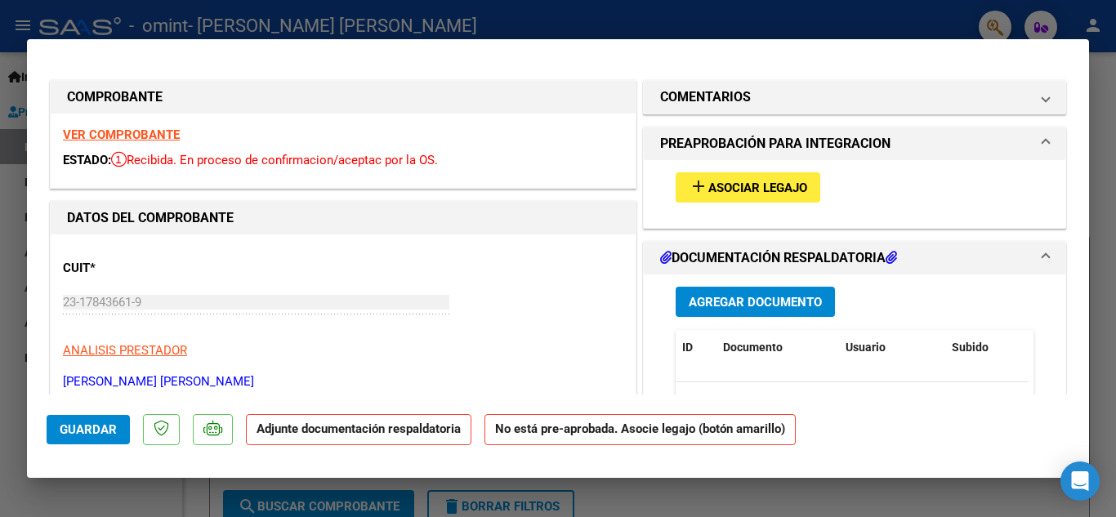
click at [88, 130] on strong "VER COMPROBANTE" at bounding box center [121, 134] width 117 height 15
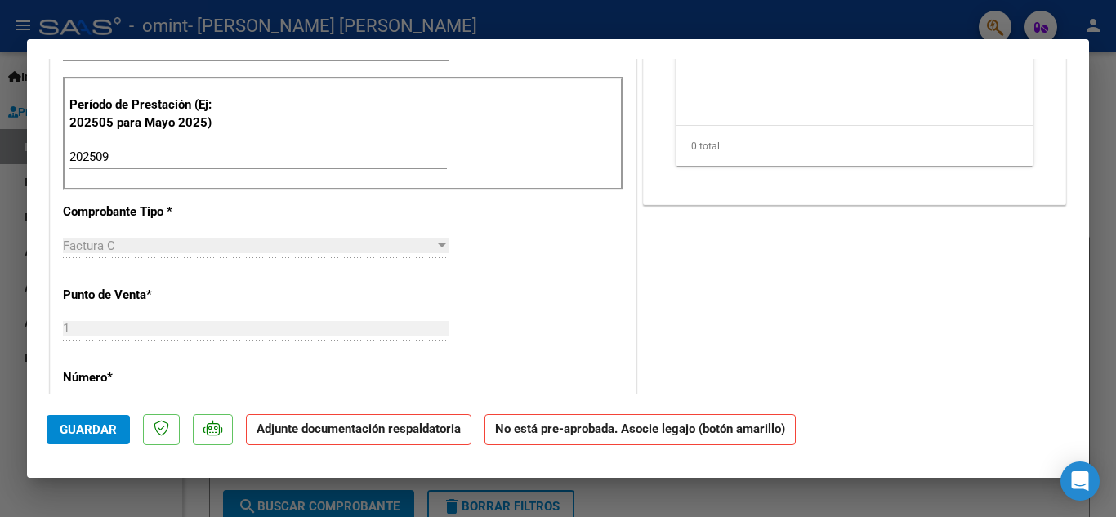
scroll to position [435, 0]
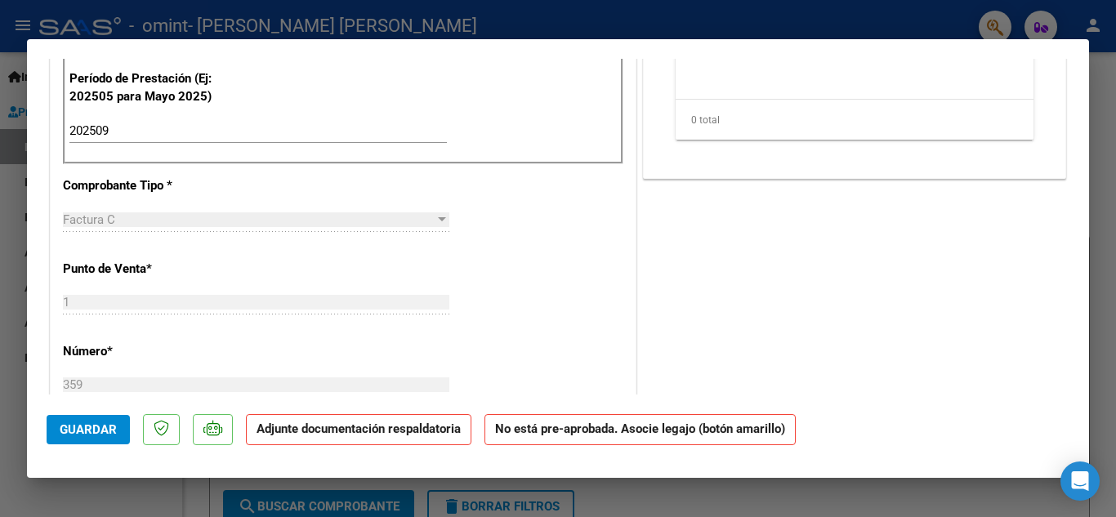
click at [362, 431] on strong "Adjunte documentación respaldatoria" at bounding box center [359, 429] width 204 height 15
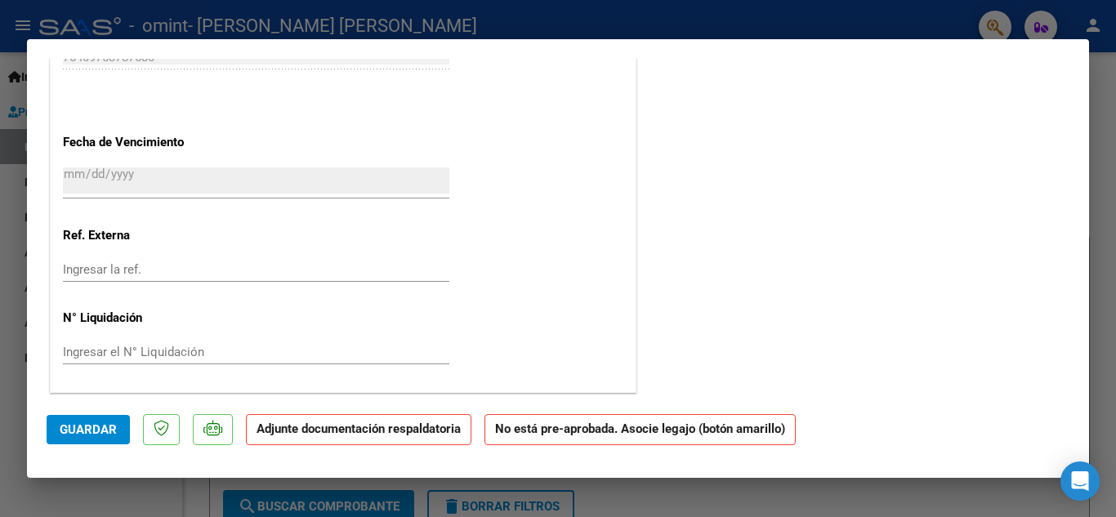
scroll to position [1024, 0]
click at [107, 430] on span "Guardar" at bounding box center [88, 429] width 57 height 15
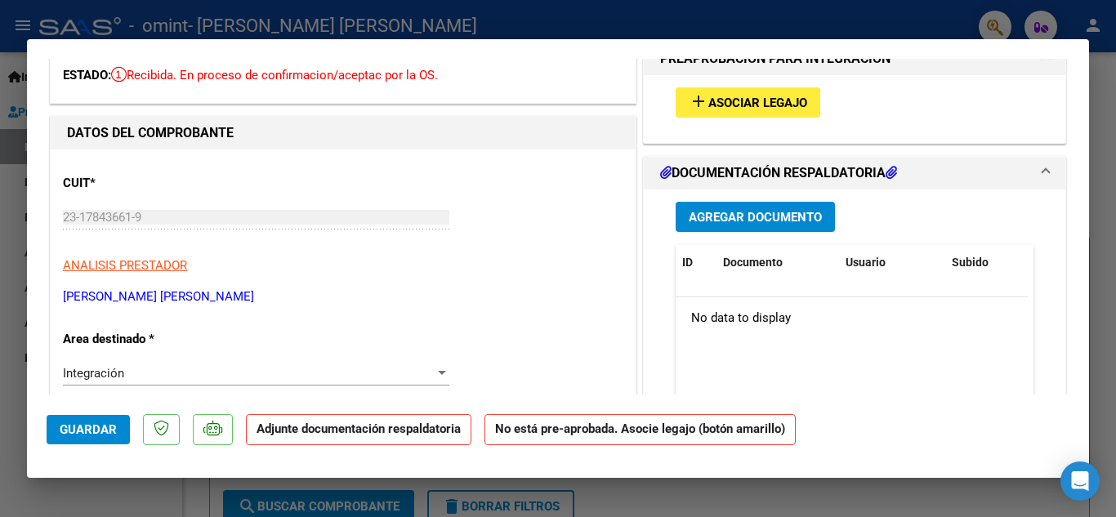
scroll to position [0, 0]
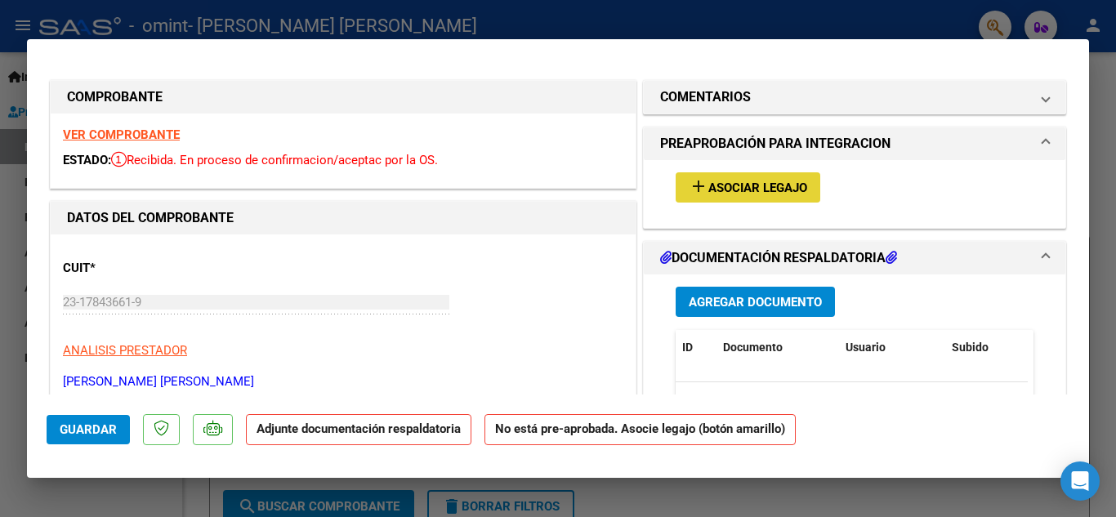
click at [739, 184] on span "Asociar Legajo" at bounding box center [757, 188] width 99 height 15
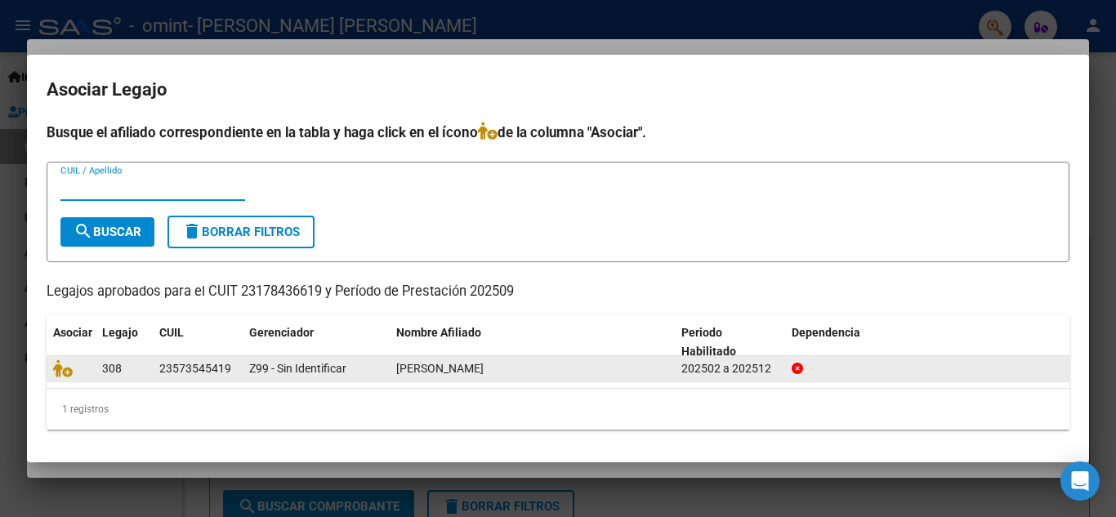
click at [85, 372] on div at bounding box center [71, 368] width 36 height 19
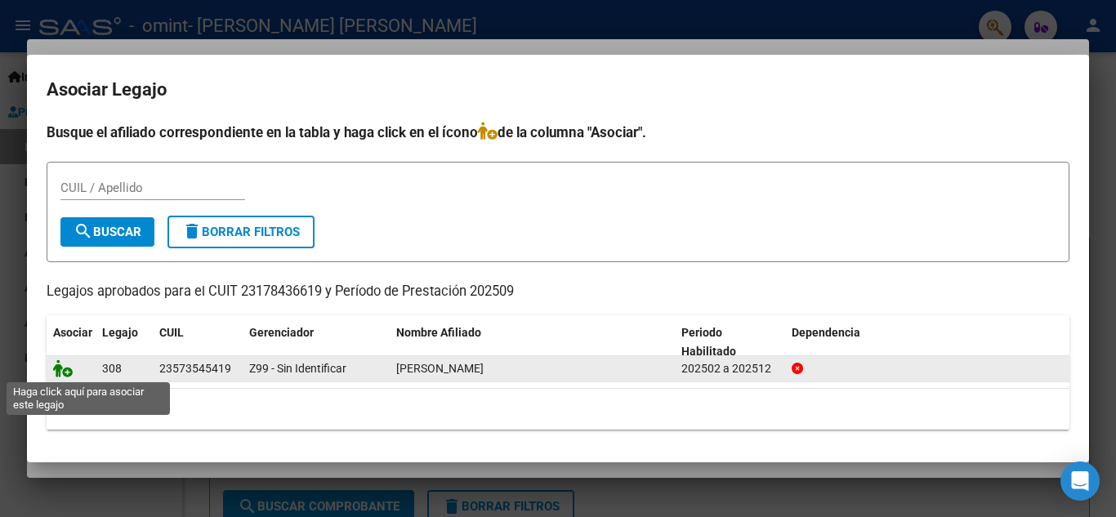
click at [68, 374] on icon at bounding box center [63, 368] width 20 height 18
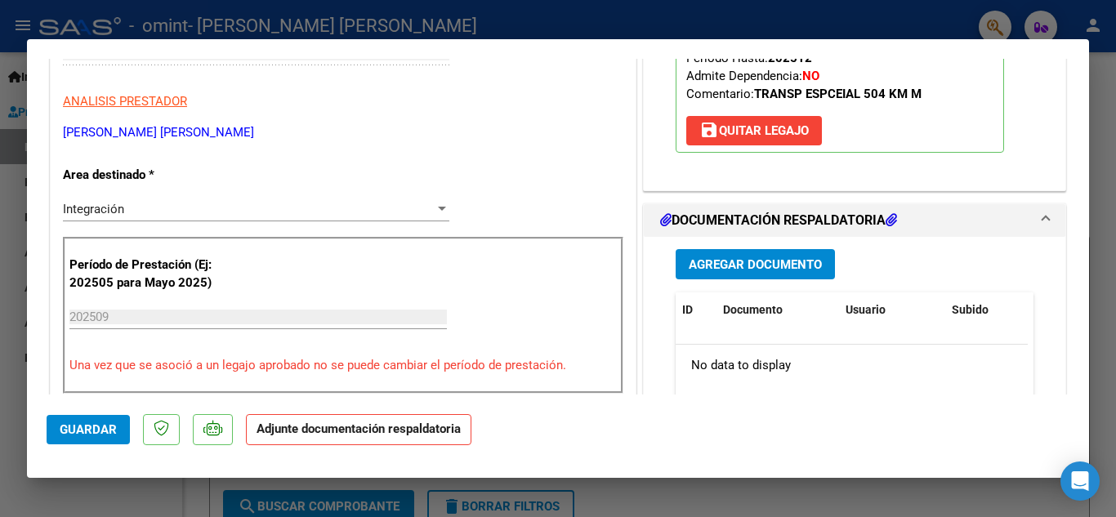
scroll to position [304, 0]
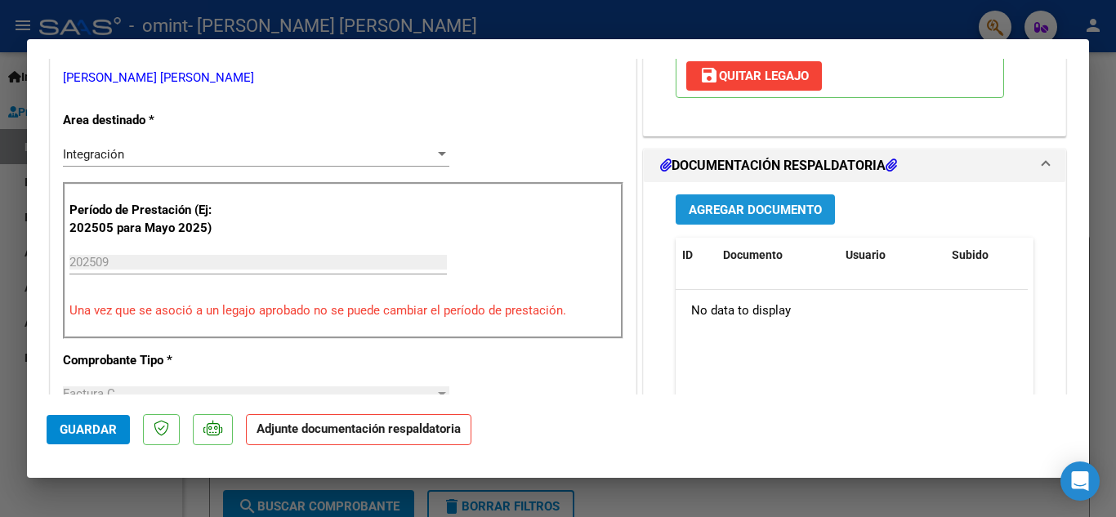
click at [740, 206] on span "Agregar Documento" at bounding box center [755, 210] width 133 height 15
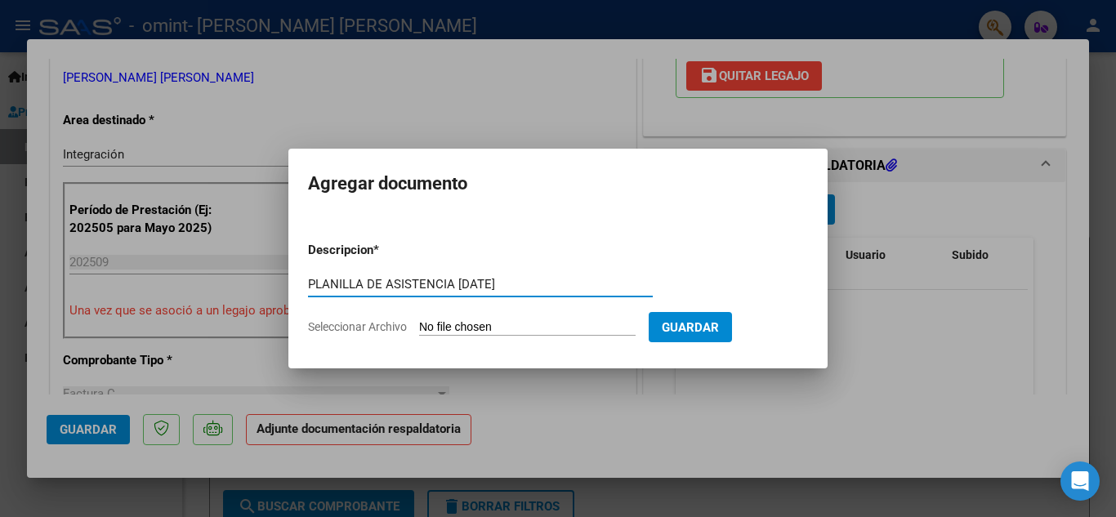
type input "PLANILLA DE ASISTENCIA [DATE]"
click at [493, 325] on input "Seleccionar Archivo" at bounding box center [527, 328] width 217 height 16
type input "C:\fakepath\pl asist [PERSON_NAME] 0925.pdf"
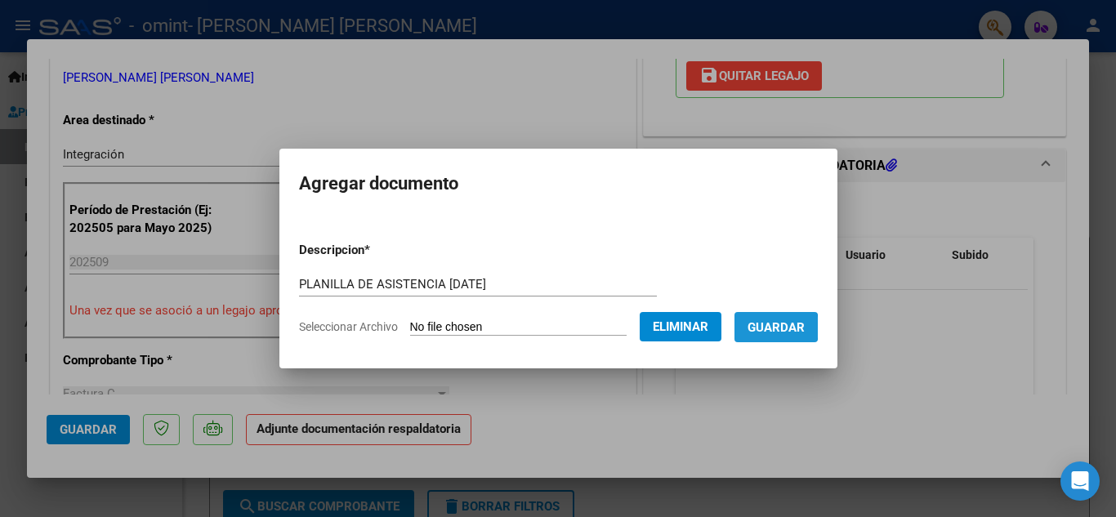
click at [780, 328] on span "Guardar" at bounding box center [776, 327] width 57 height 15
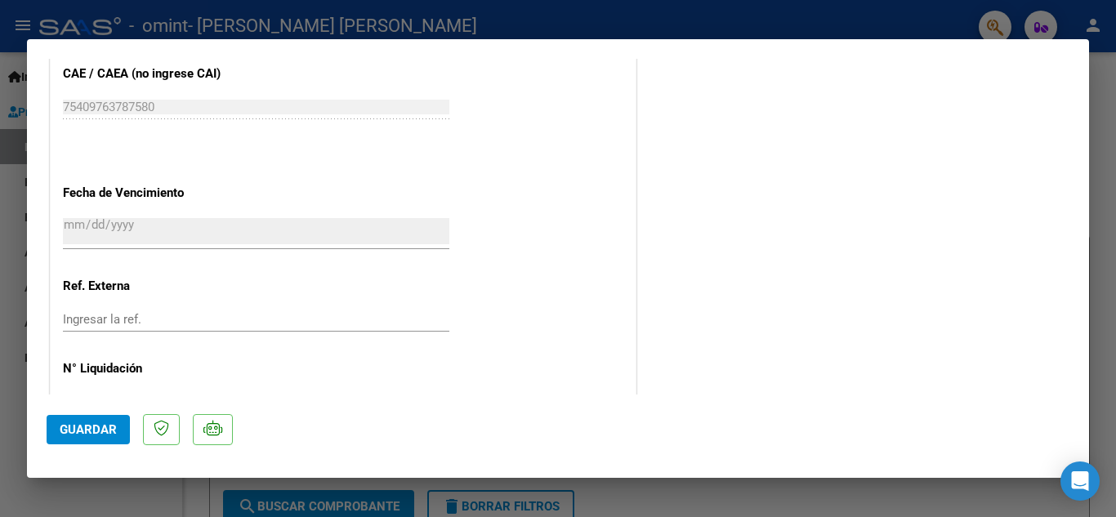
scroll to position [1039, 0]
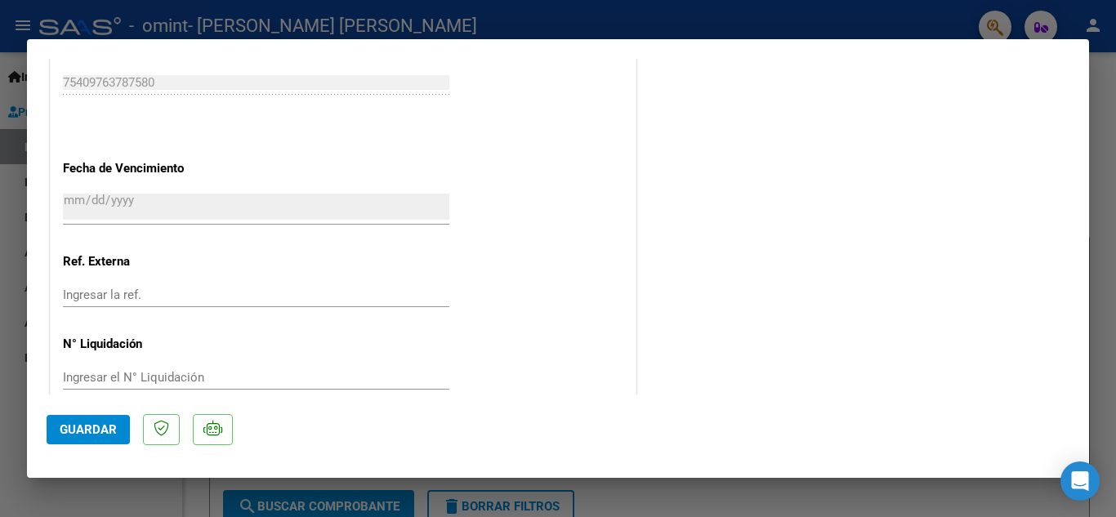
click at [75, 429] on span "Guardar" at bounding box center [88, 429] width 57 height 15
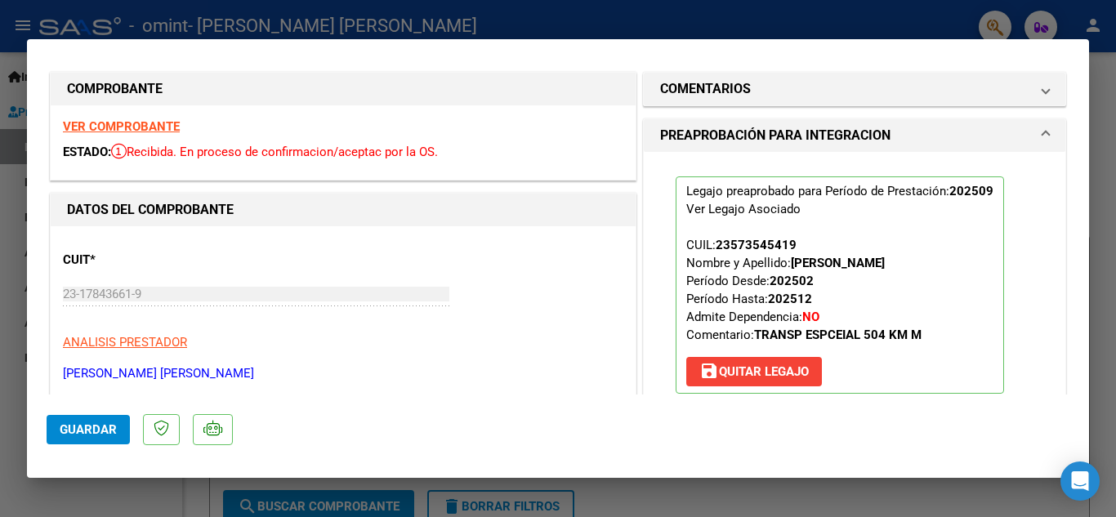
scroll to position [0, 0]
